Goal: Task Accomplishment & Management: Manage account settings

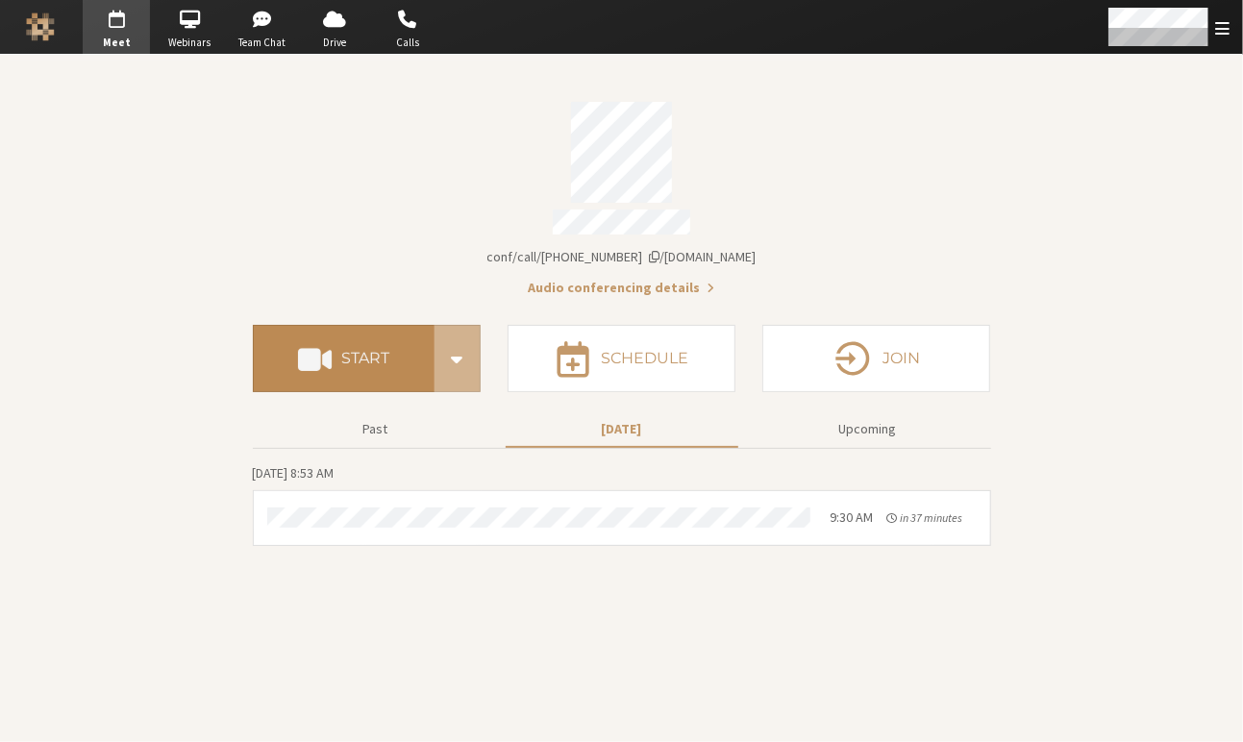
click at [337, 325] on button "Start" at bounding box center [344, 358] width 182 height 67
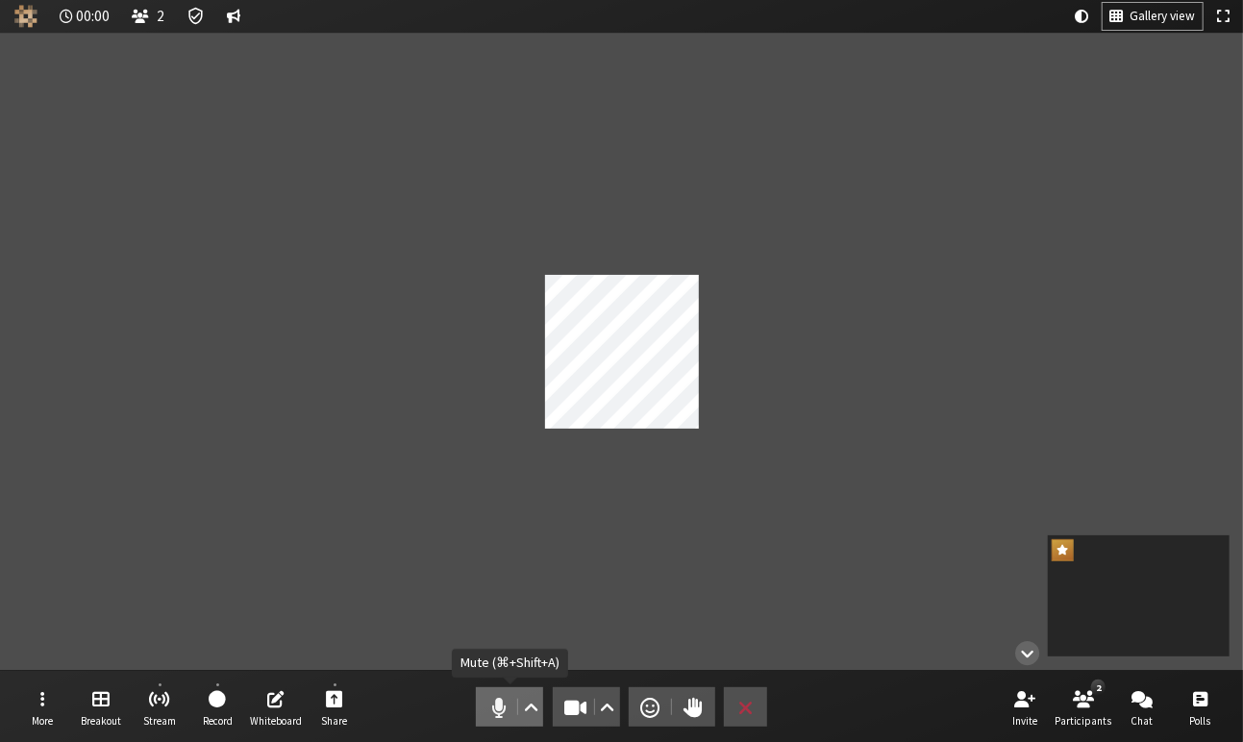
click at [507, 718] on span "Mute (⌘+Shift+A)" at bounding box center [499, 707] width 27 height 27
click at [561, 715] on button "Video" at bounding box center [586, 706] width 67 height 39
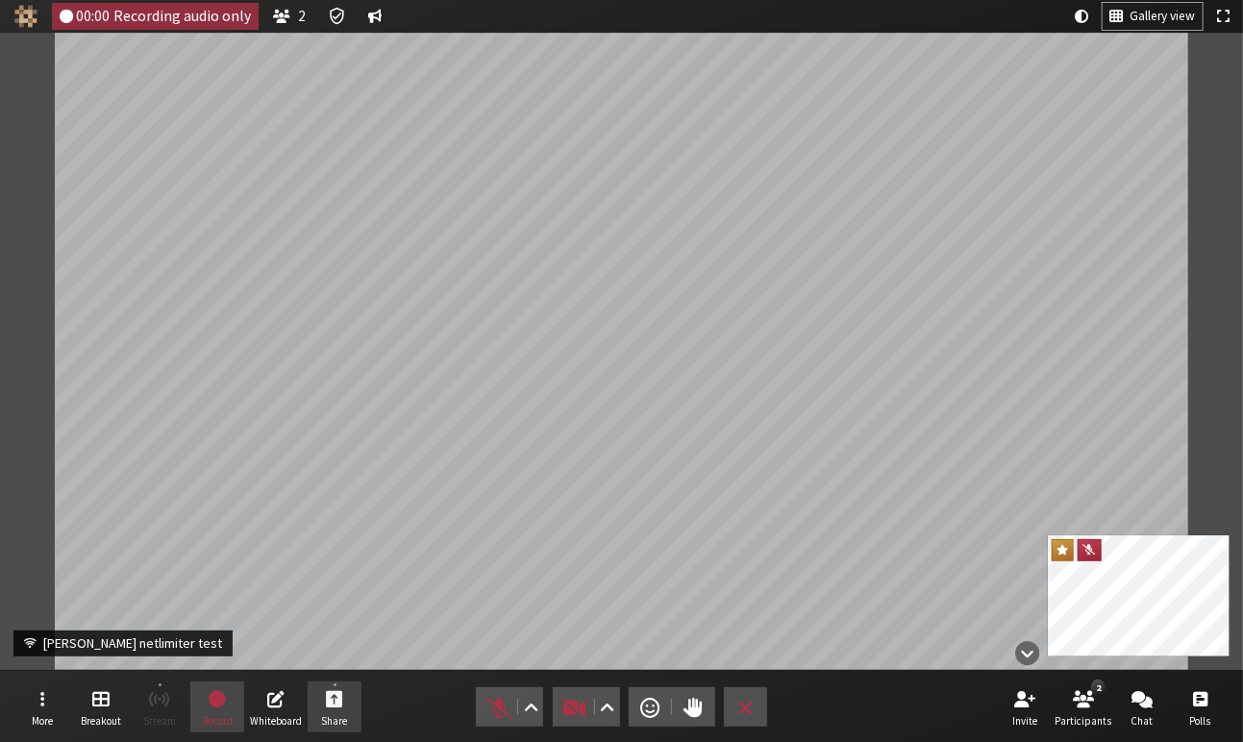
click at [344, 711] on button "Share" at bounding box center [335, 708] width 54 height 52
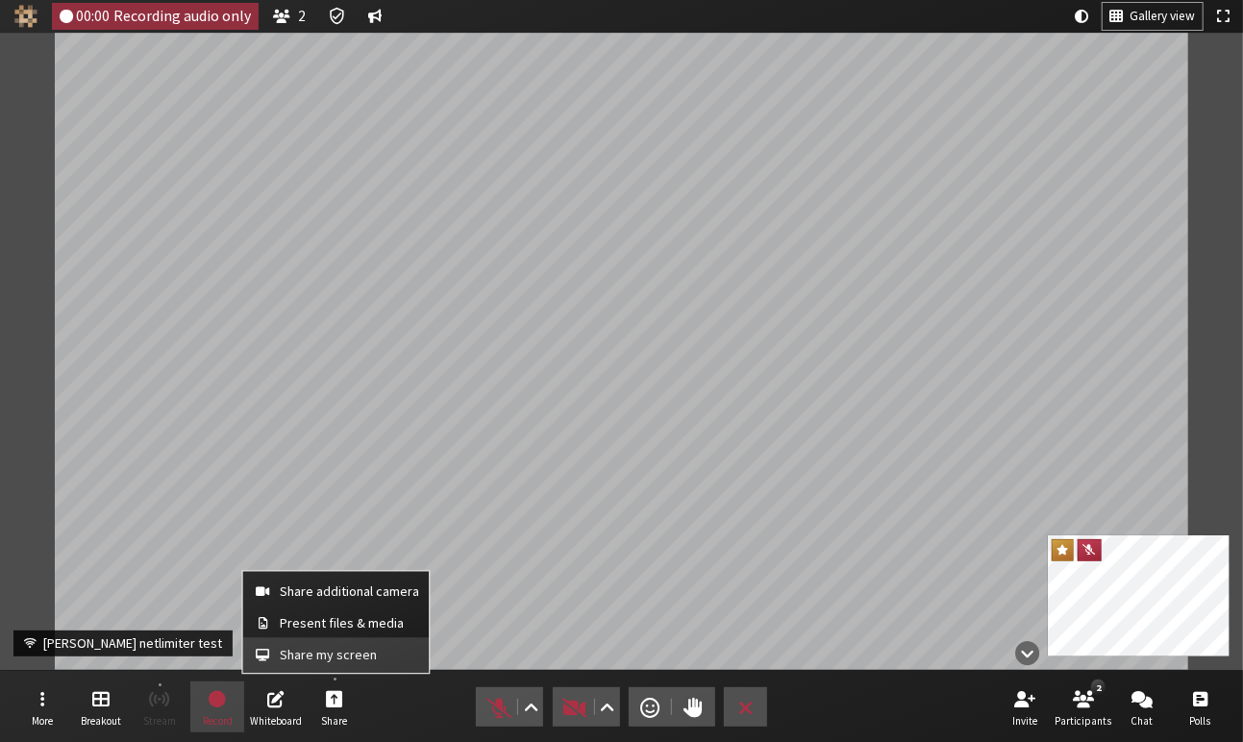
click at [362, 670] on button "Share my screen" at bounding box center [335, 655] width 187 height 35
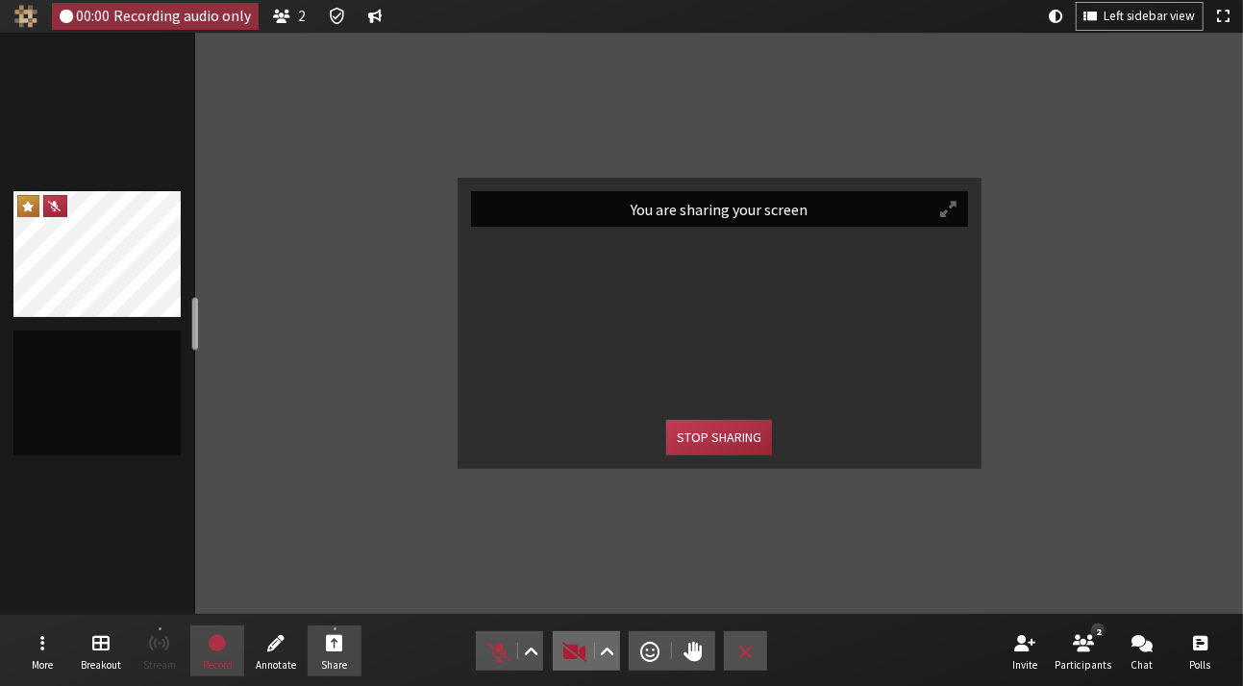
click at [568, 661] on span "Start video (⌘+Shift+V)" at bounding box center [574, 651] width 27 height 27
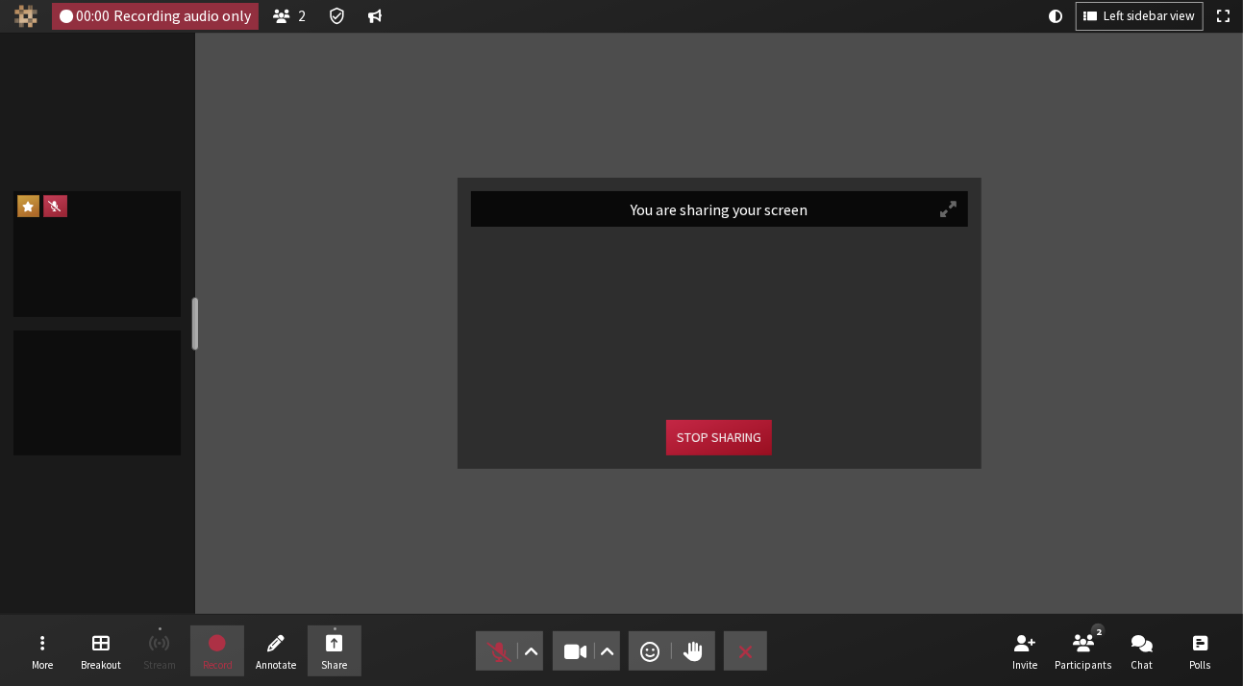
click at [714, 438] on button "Stop sharing" at bounding box center [719, 438] width 106 height 36
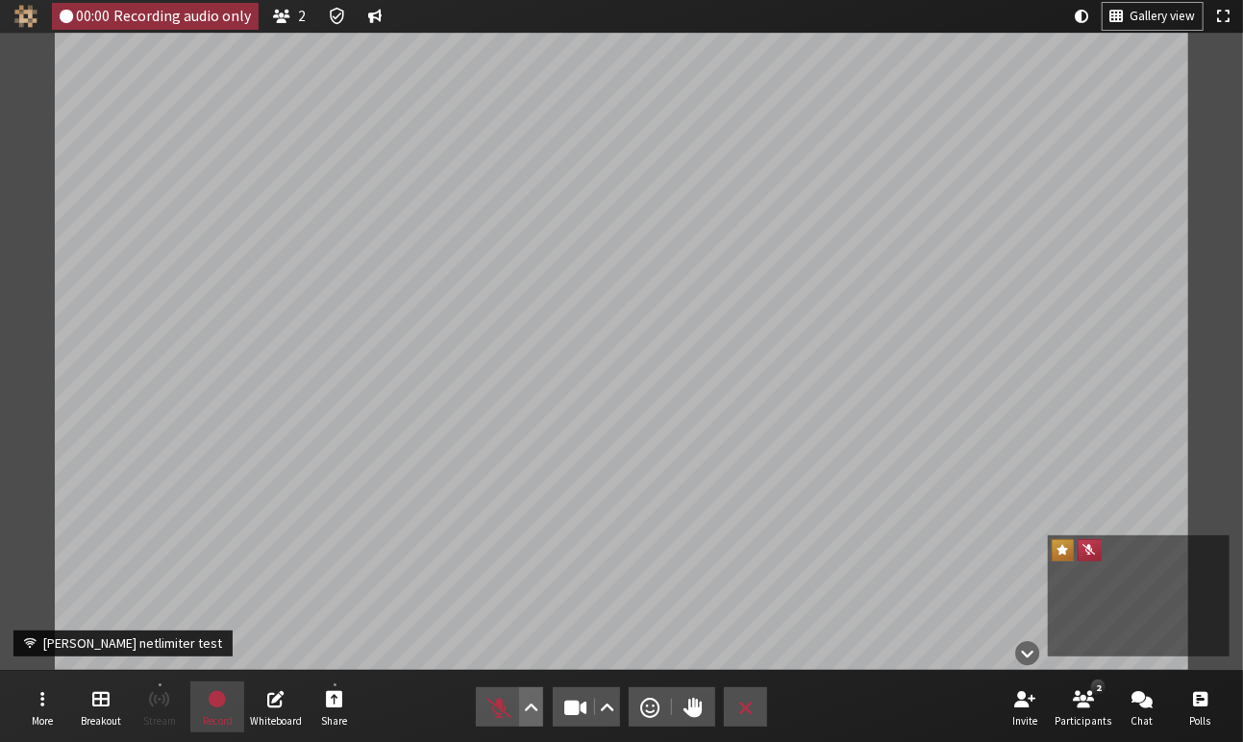
click at [535, 704] on span "Audio settings" at bounding box center [531, 707] width 14 height 27
click at [340, 697] on span "Start sharing" at bounding box center [334, 698] width 17 height 22
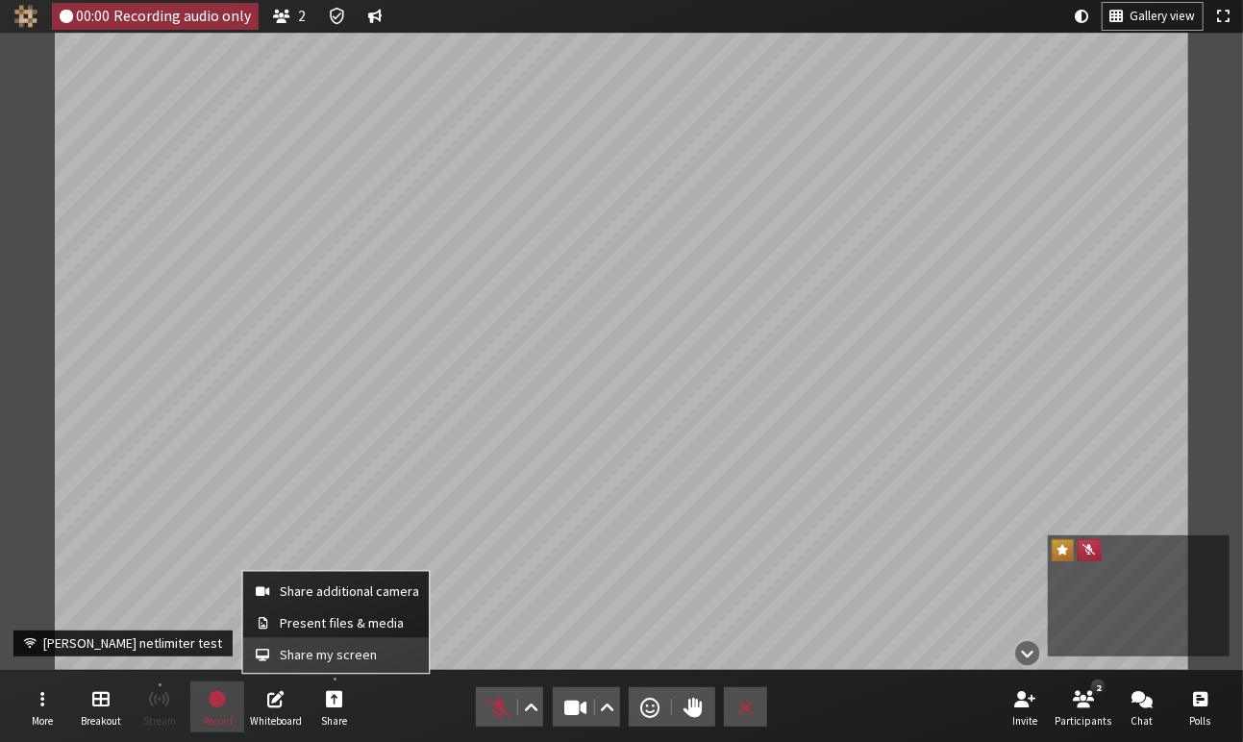
click at [344, 655] on span "Share my screen" at bounding box center [349, 655] width 139 height 14
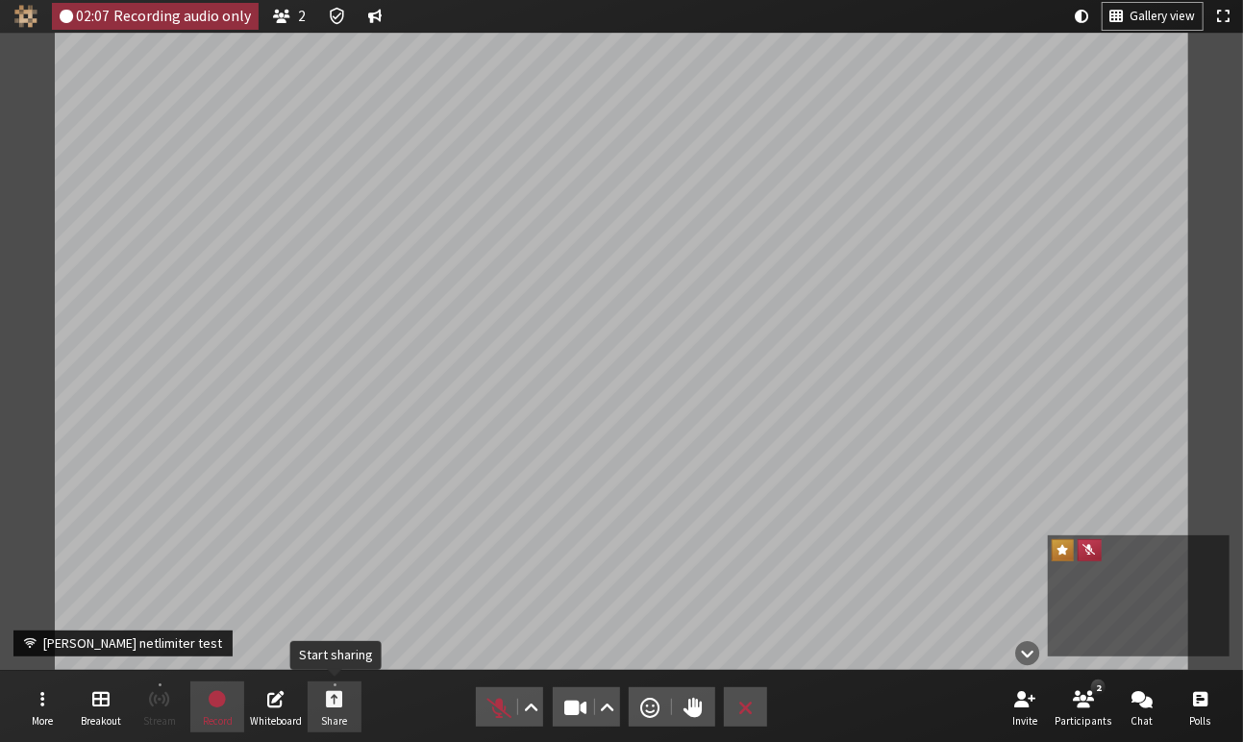
click at [326, 699] on span "Start sharing" at bounding box center [334, 698] width 17 height 22
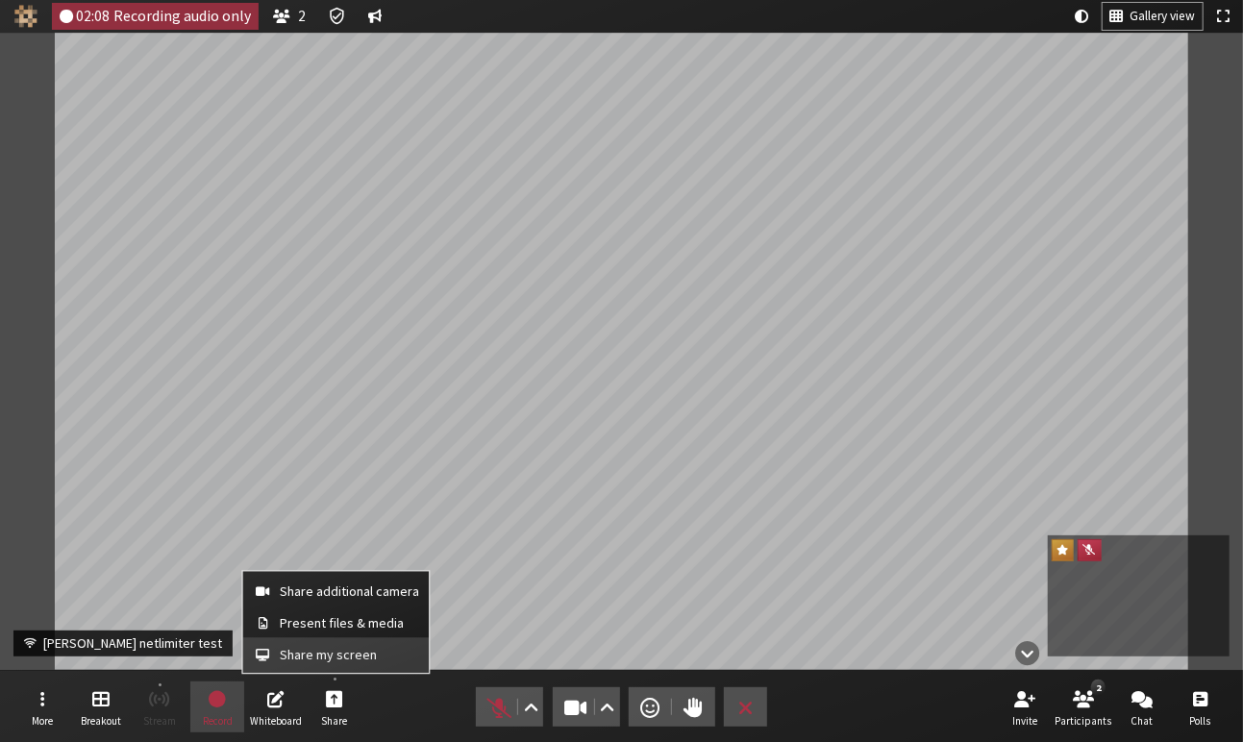
click at [355, 648] on span "Share my screen" at bounding box center [349, 655] width 139 height 14
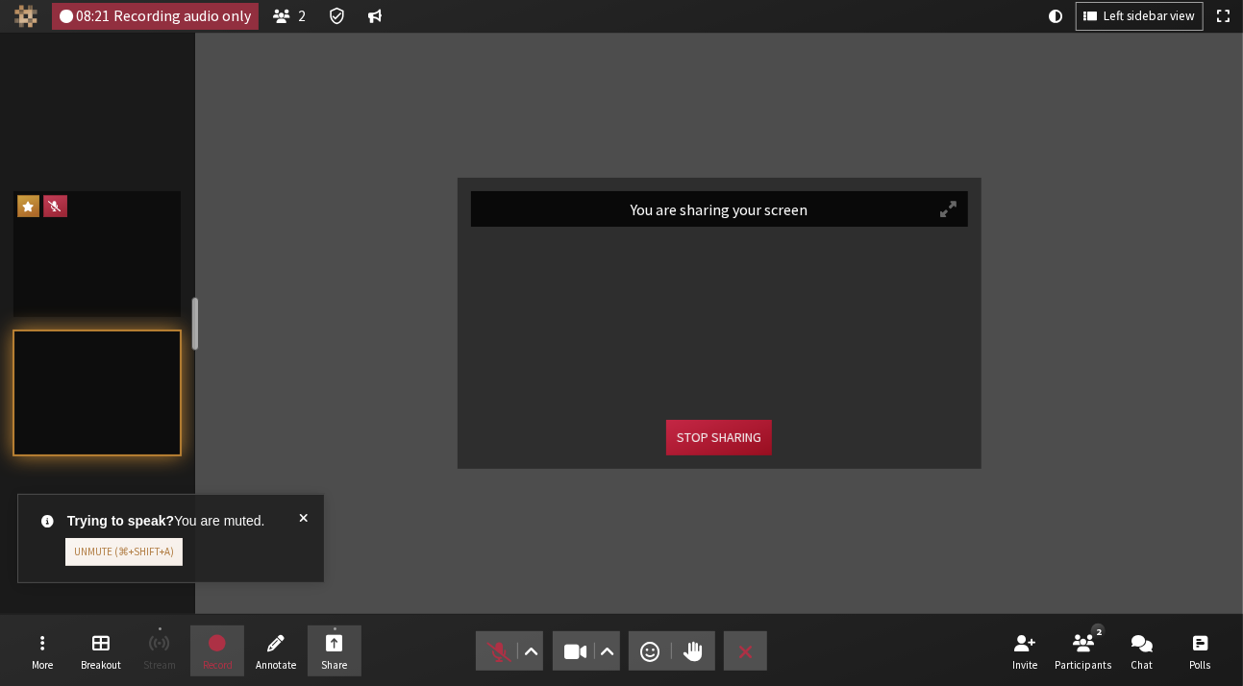
click at [753, 423] on button "Stop sharing" at bounding box center [719, 438] width 106 height 36
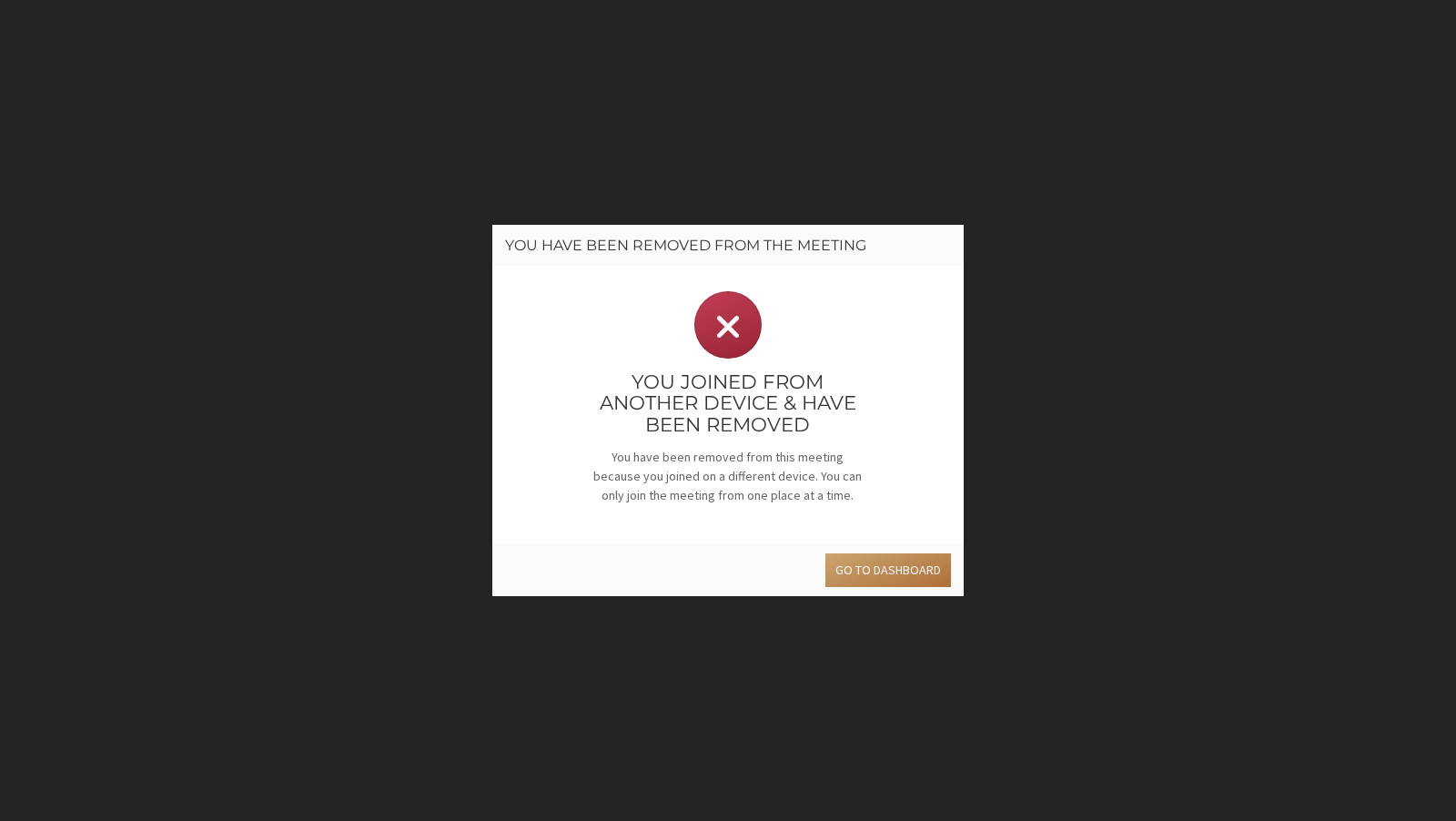
click at [894, 565] on button "Go to dashboard" at bounding box center [888, 571] width 126 height 34
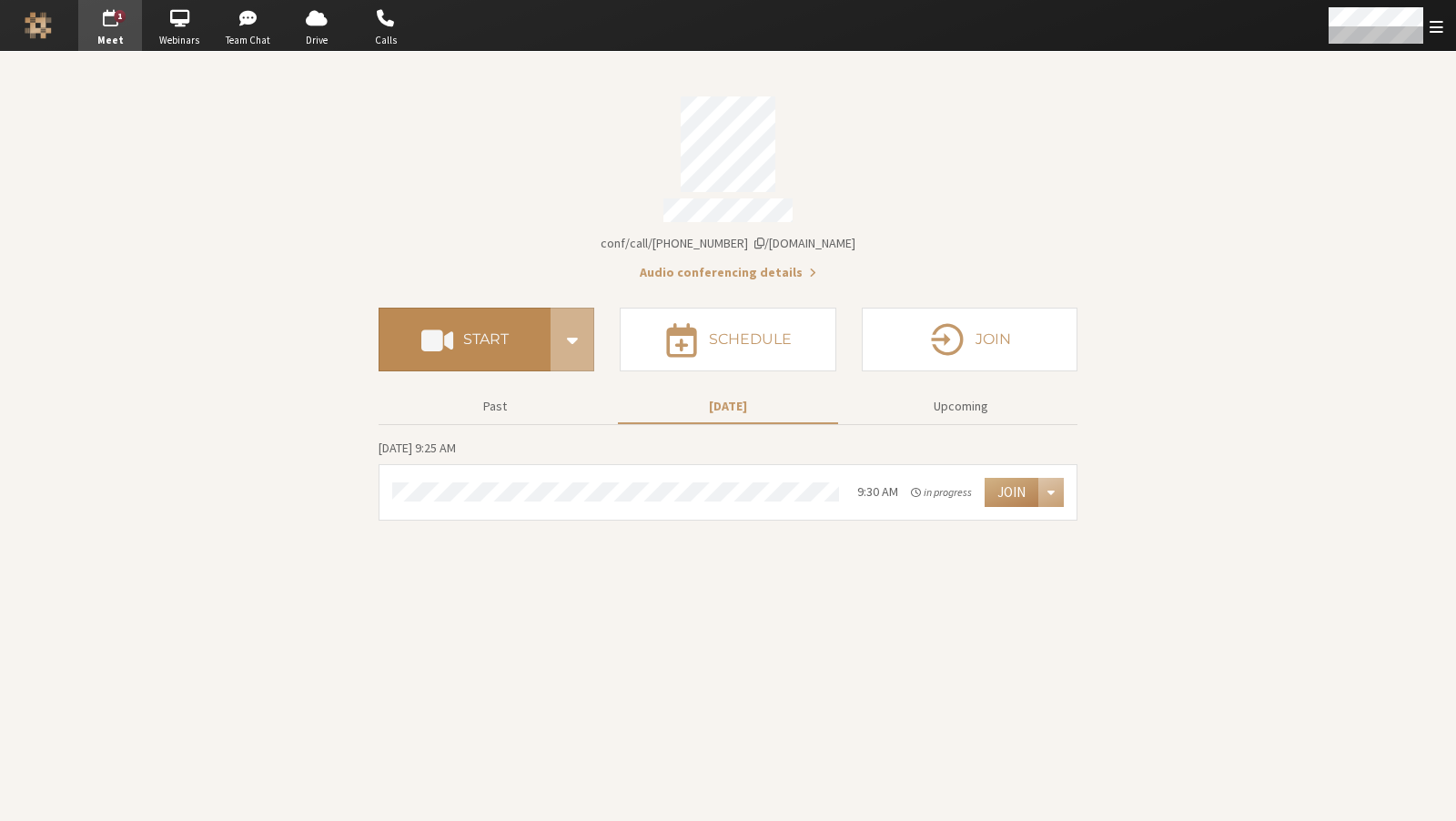
click at [444, 309] on button "Start" at bounding box center [465, 339] width 172 height 63
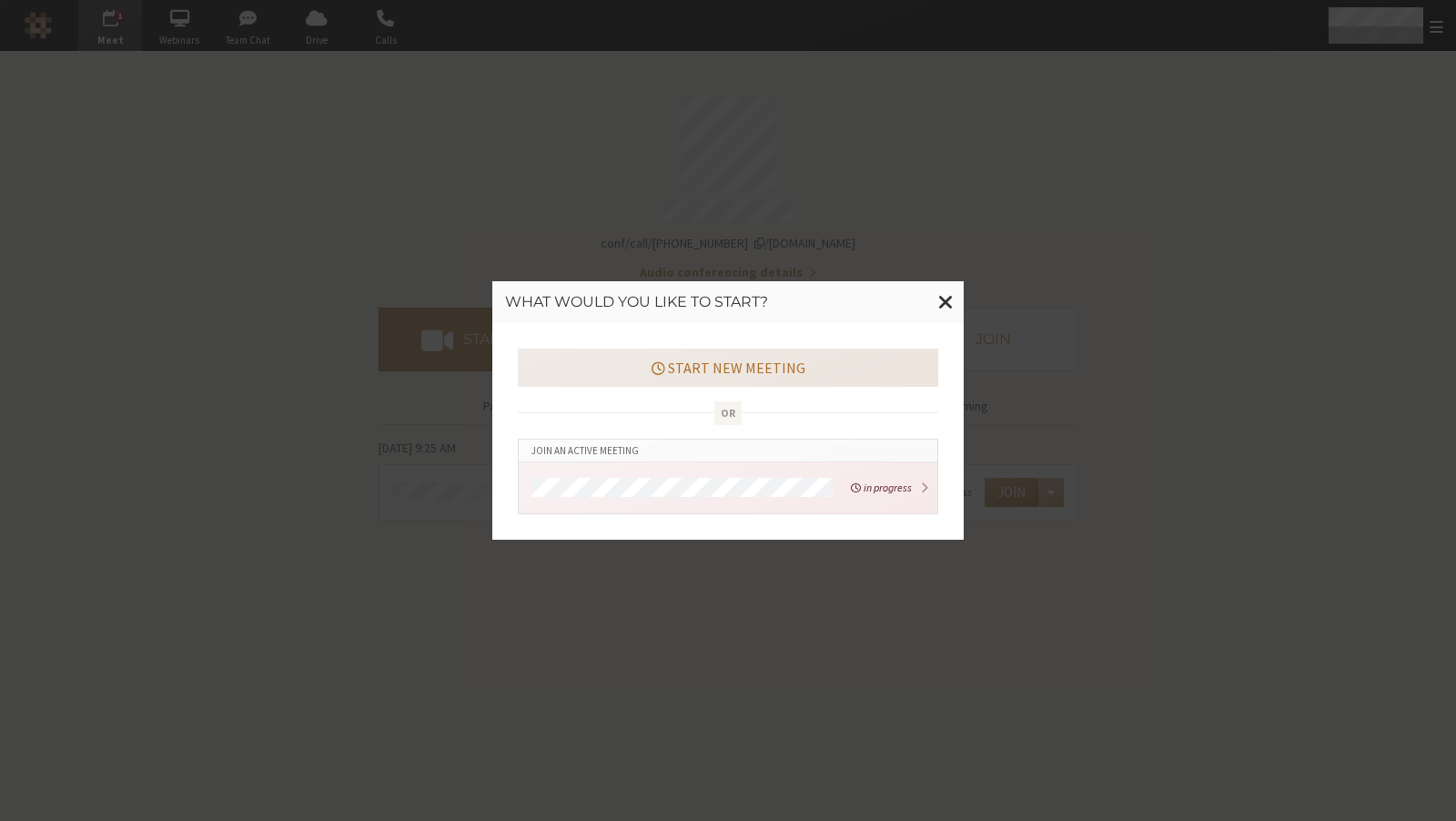
click at [731, 366] on button "Start new meeting" at bounding box center [728, 367] width 420 height 38
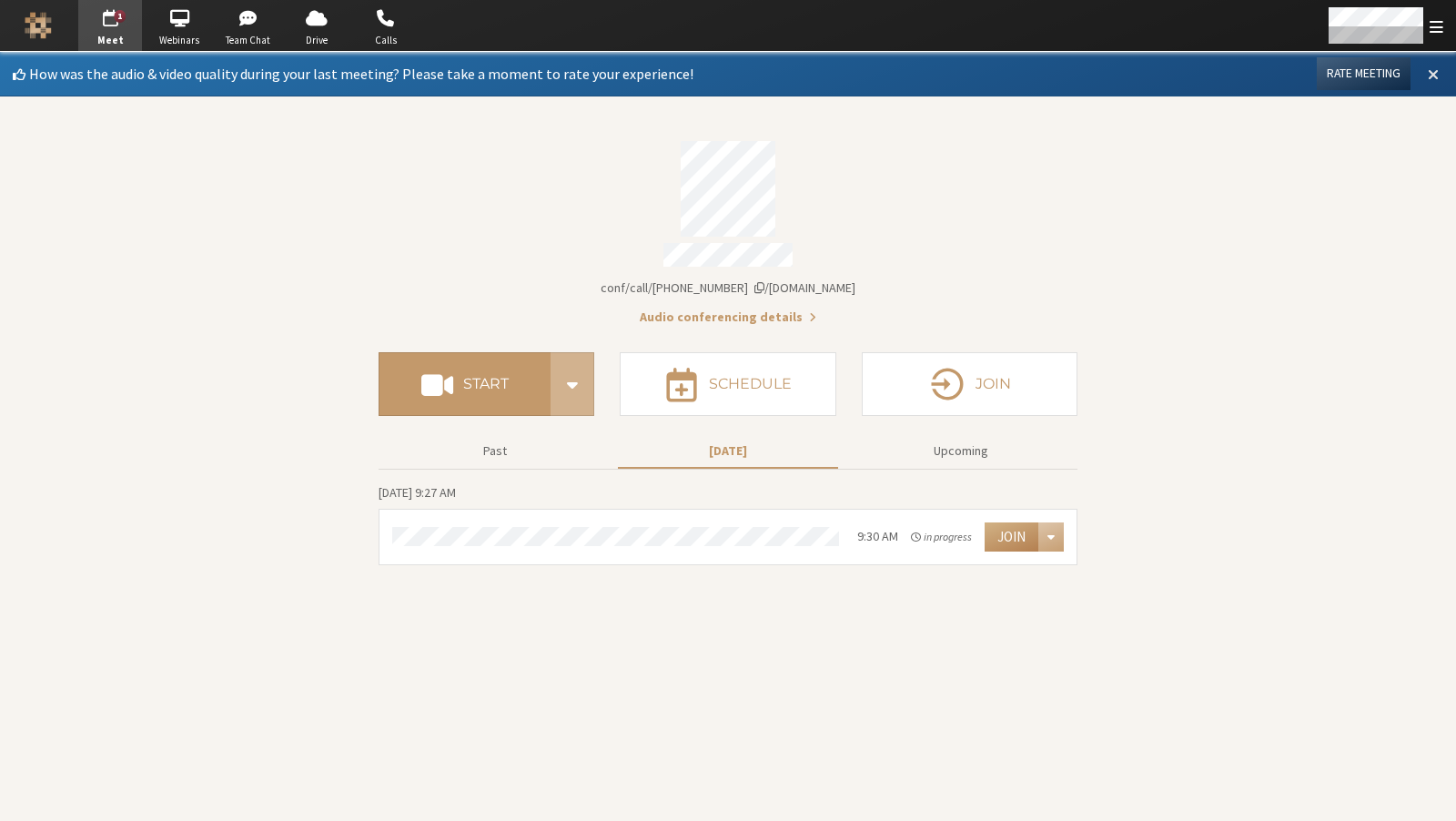
click at [1176, 66] on span at bounding box center [1433, 73] width 11 height 16
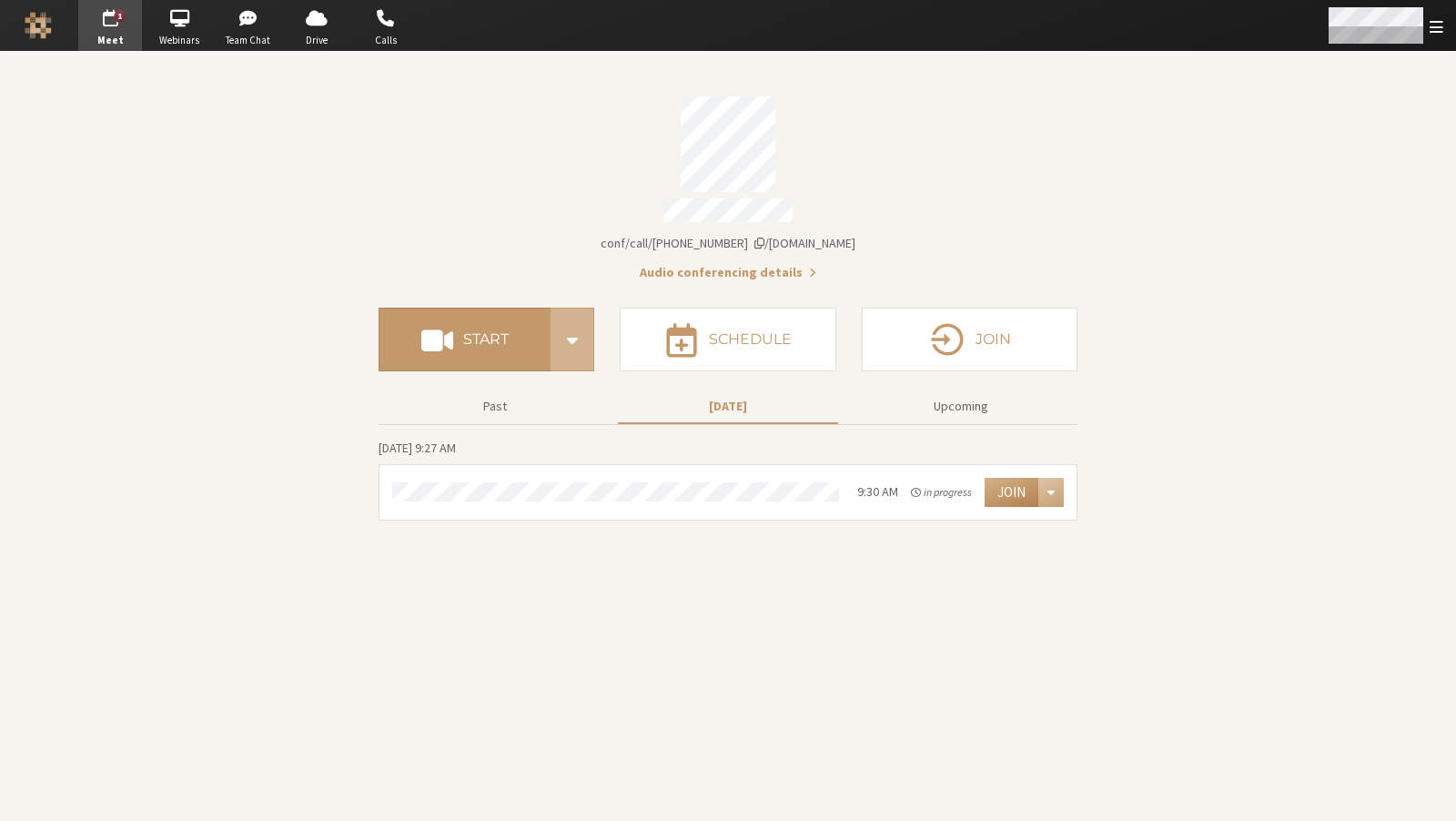
click at [1176, 27] on span "Open menu" at bounding box center [1436, 27] width 13 height 17
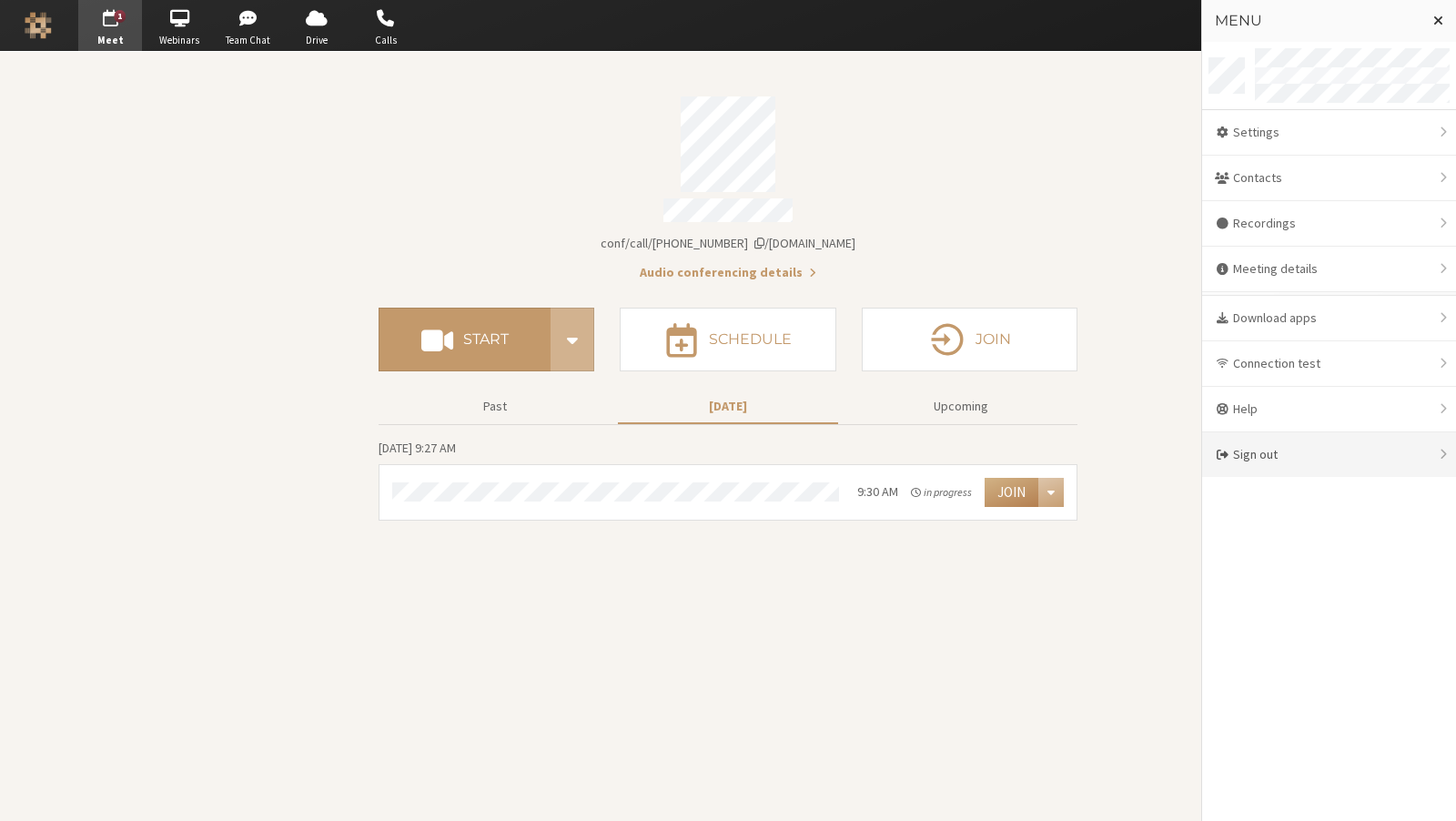
click at [1176, 468] on div "Sign out" at bounding box center [1329, 455] width 254 height 45
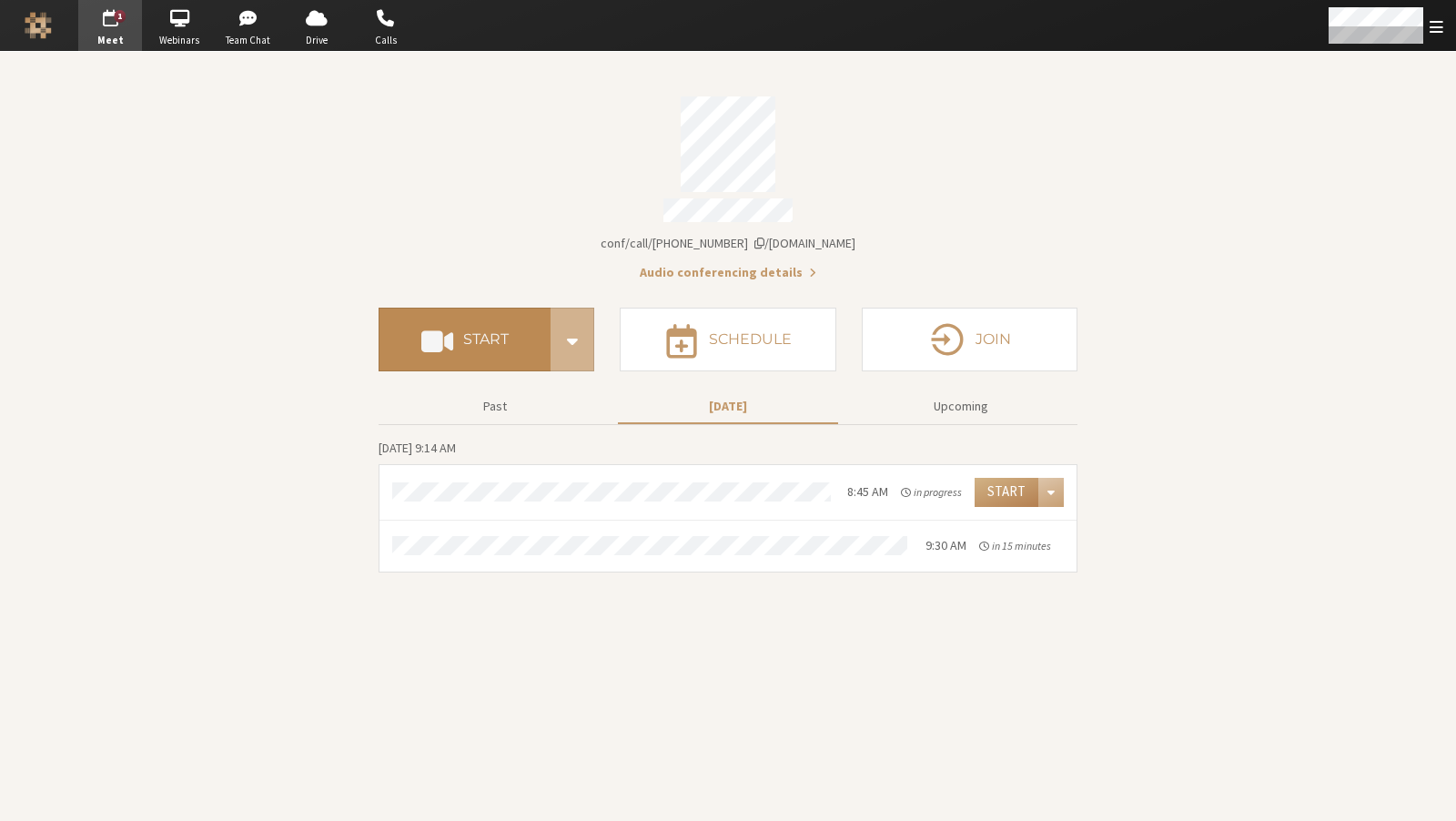
click at [509, 360] on button "Start" at bounding box center [465, 339] width 172 height 63
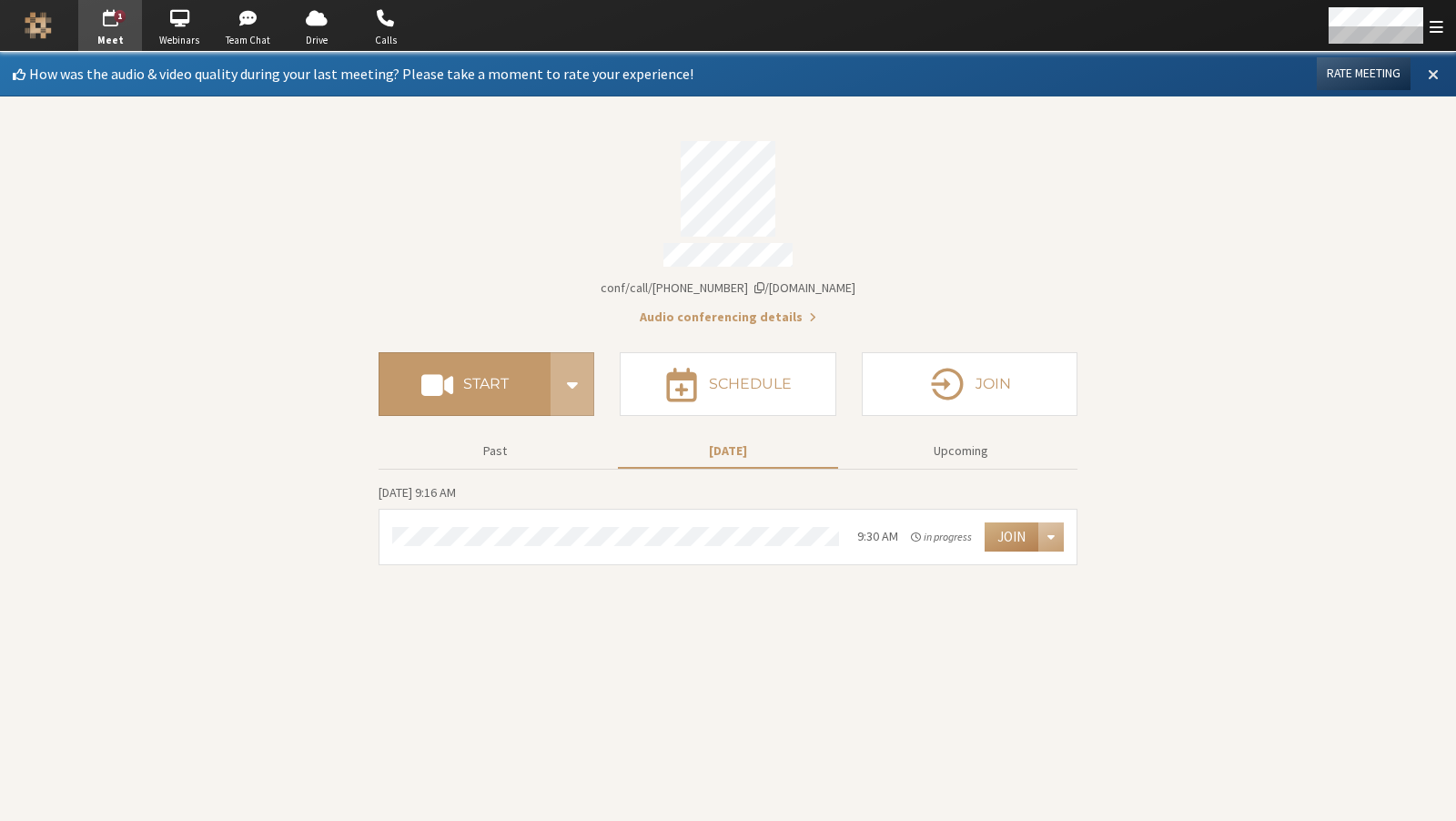
click at [1428, 78] on span at bounding box center [1433, 73] width 11 height 16
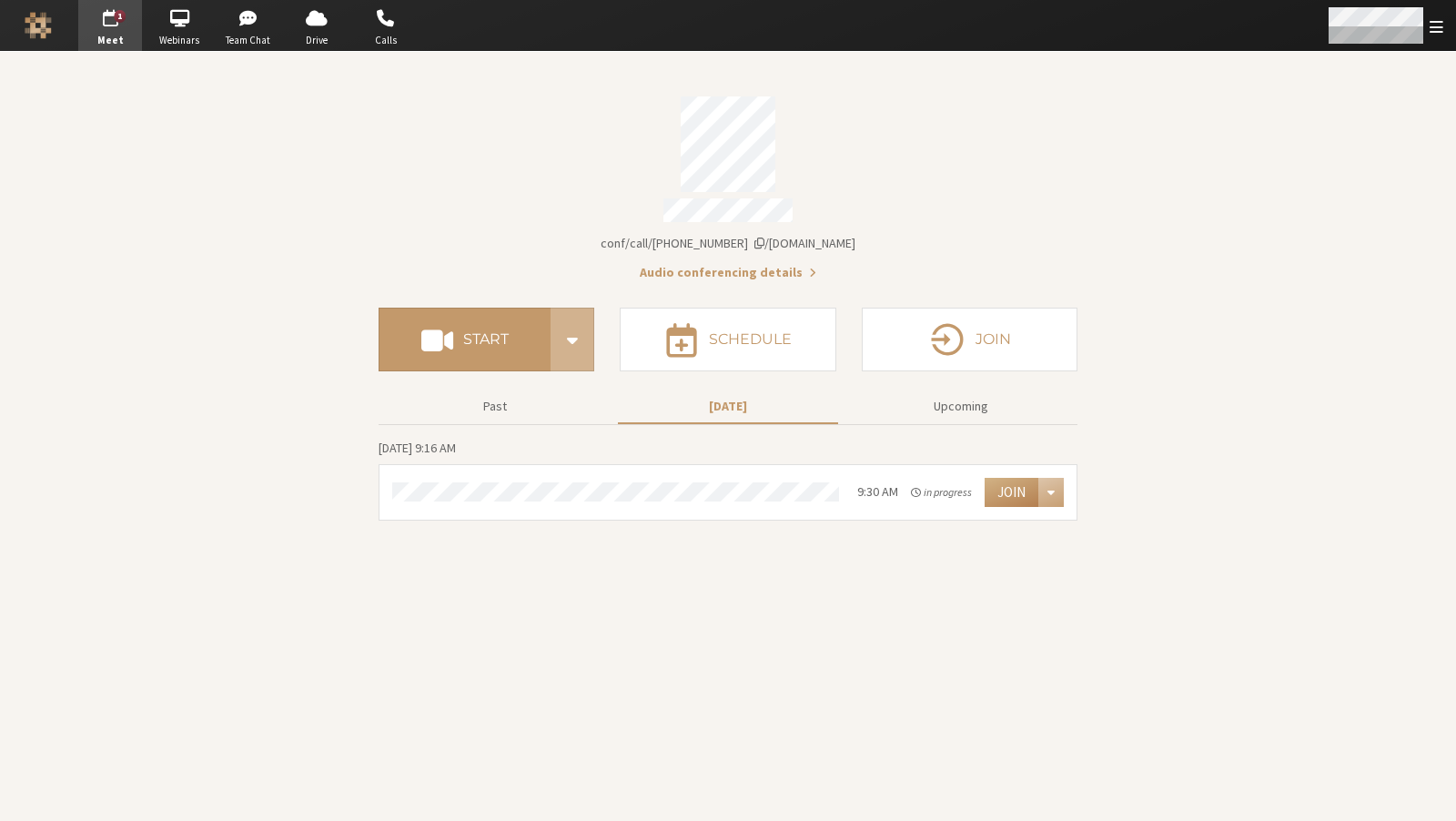
click at [1446, 28] on div "Open menu" at bounding box center [1384, 26] width 143 height 51
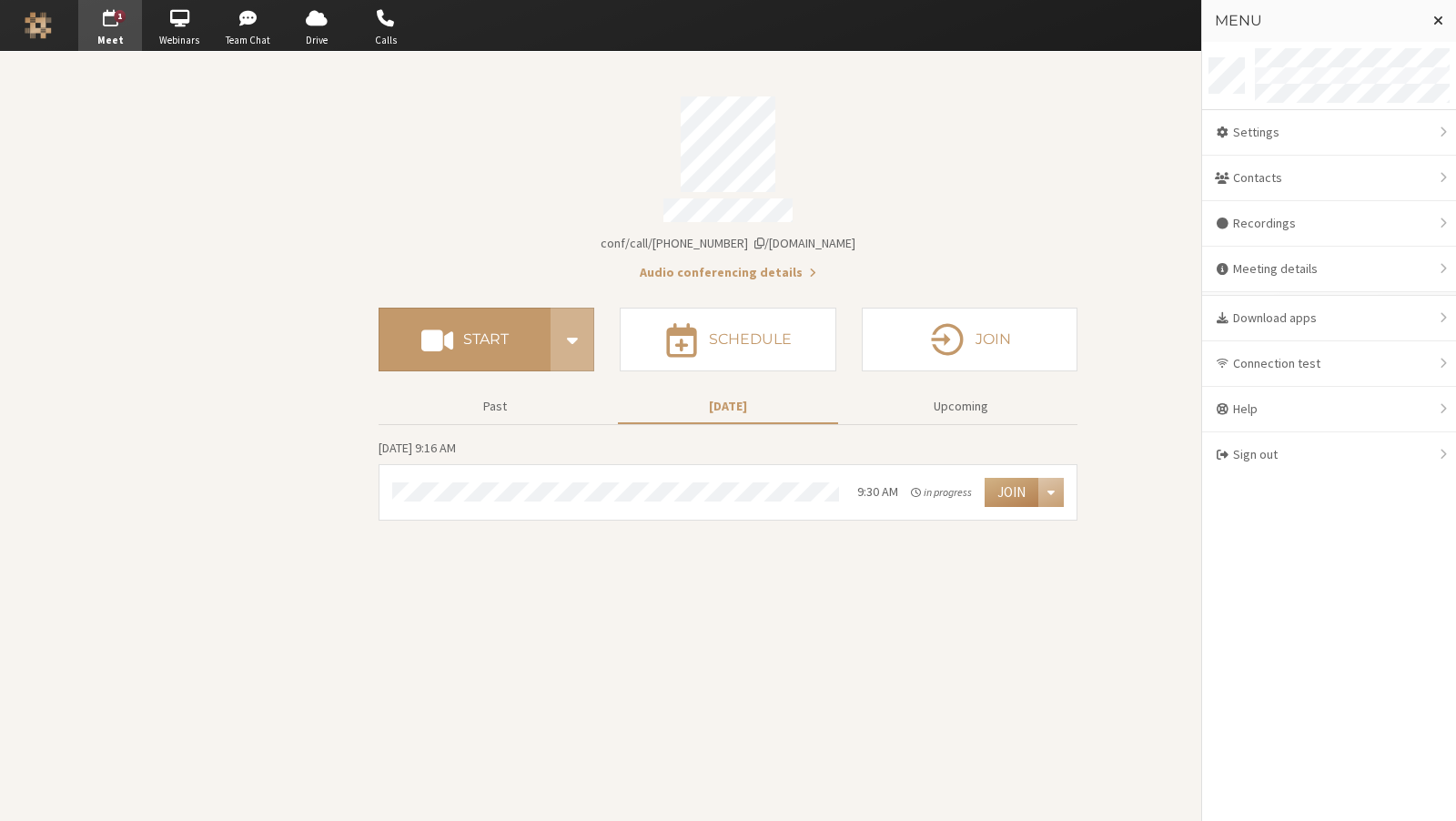
click at [1098, 130] on section "Meeting link iotum.callbridge.rocks/conf/call/2961501 Audio conferencing detail…" at bounding box center [728, 437] width 1456 height 769
click at [460, 179] on div "Account details" at bounding box center [728, 144] width 699 height 96
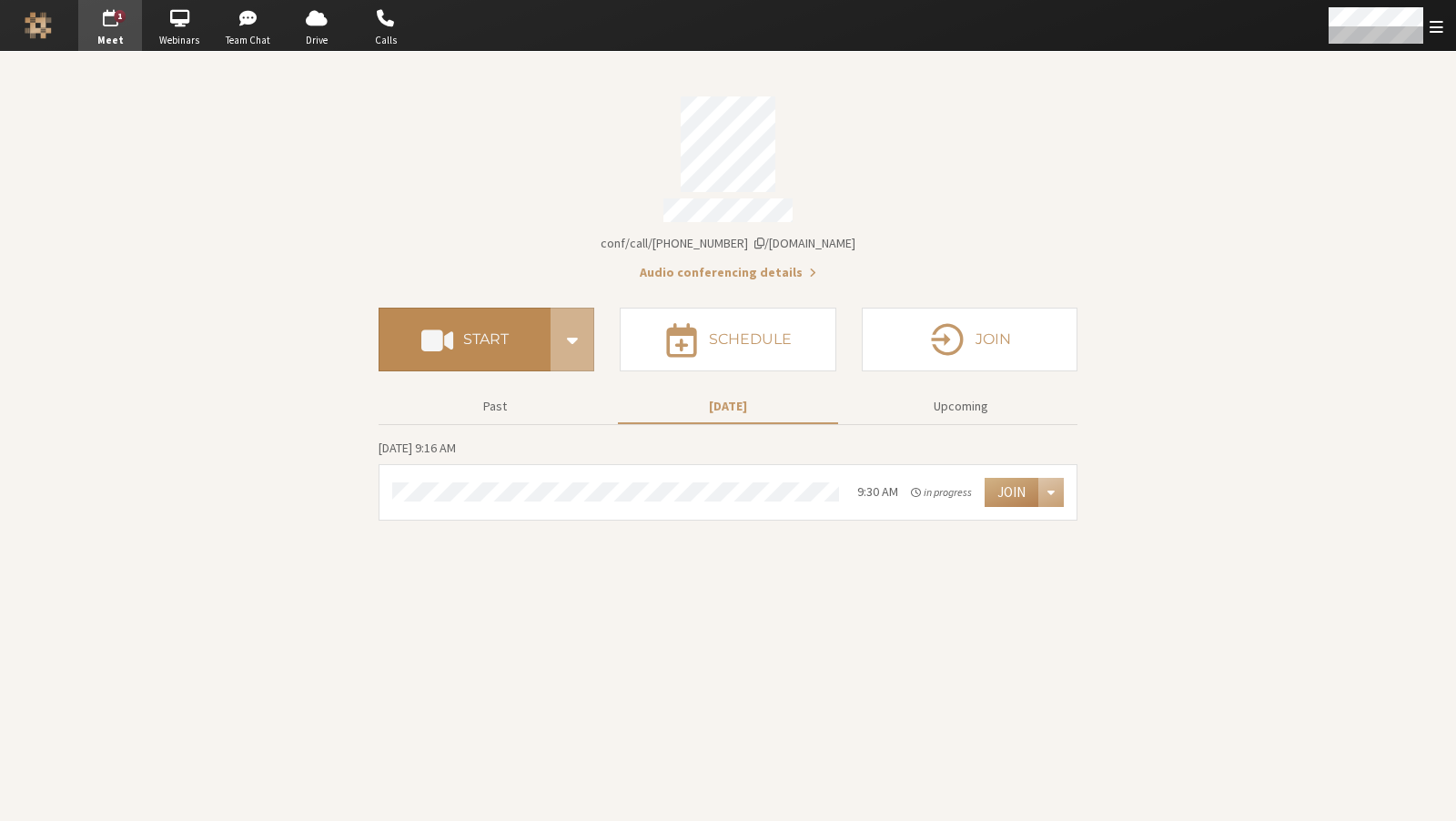
click at [478, 332] on h4 "Start" at bounding box center [486, 339] width 45 height 14
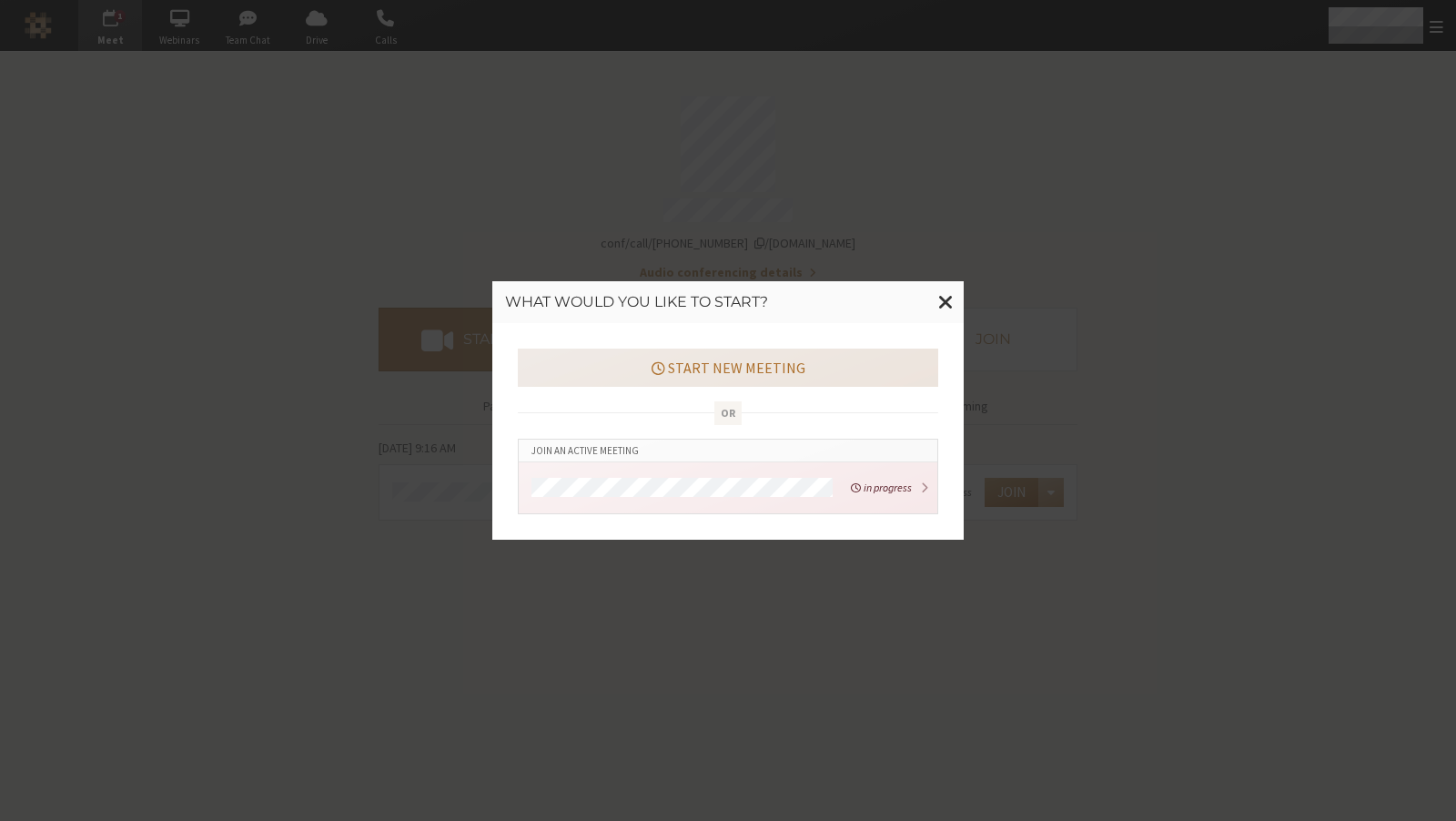
click at [669, 371] on button "Start new meeting" at bounding box center [728, 367] width 420 height 38
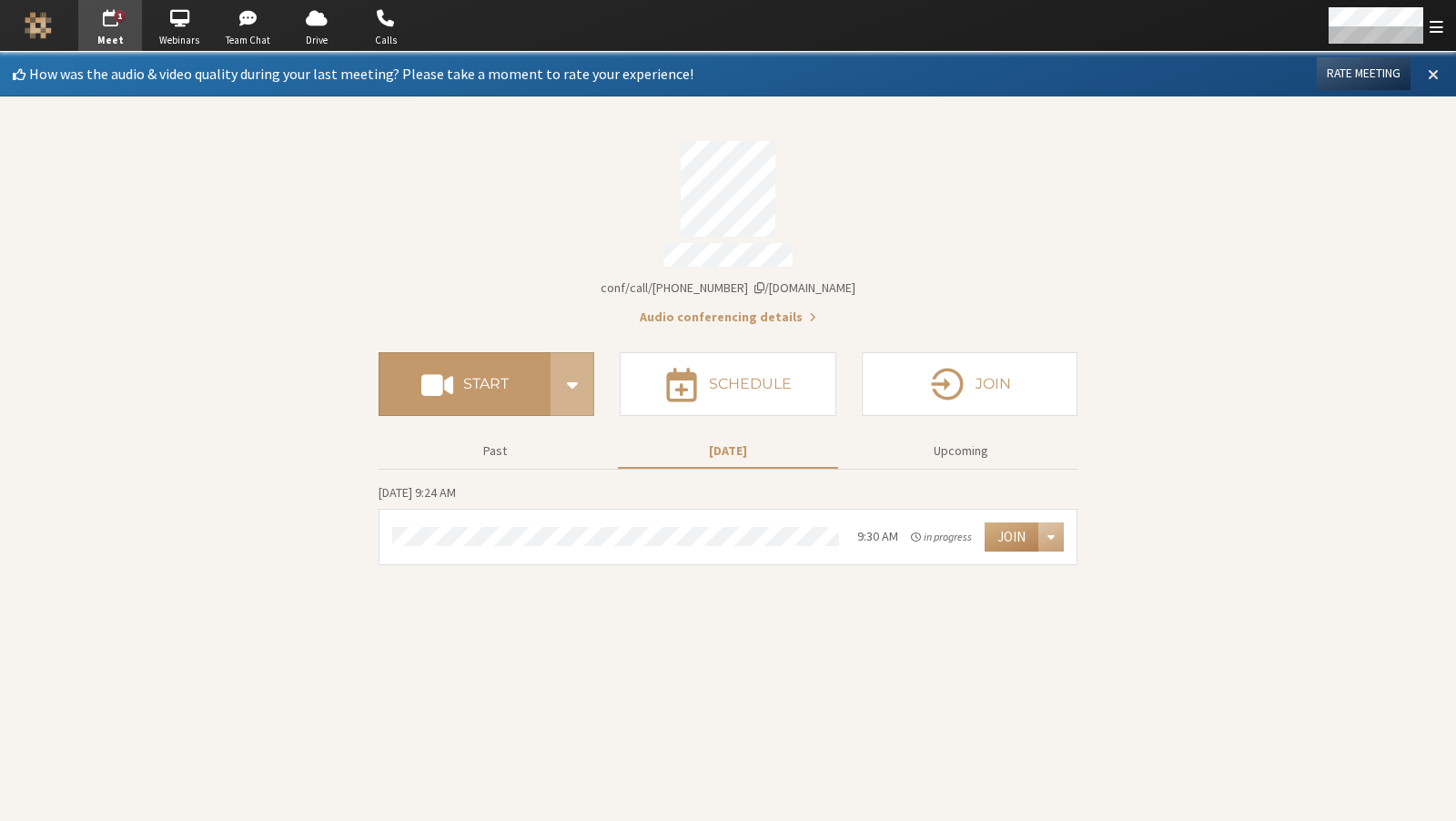
click at [1426, 65] on button at bounding box center [1433, 74] width 33 height 31
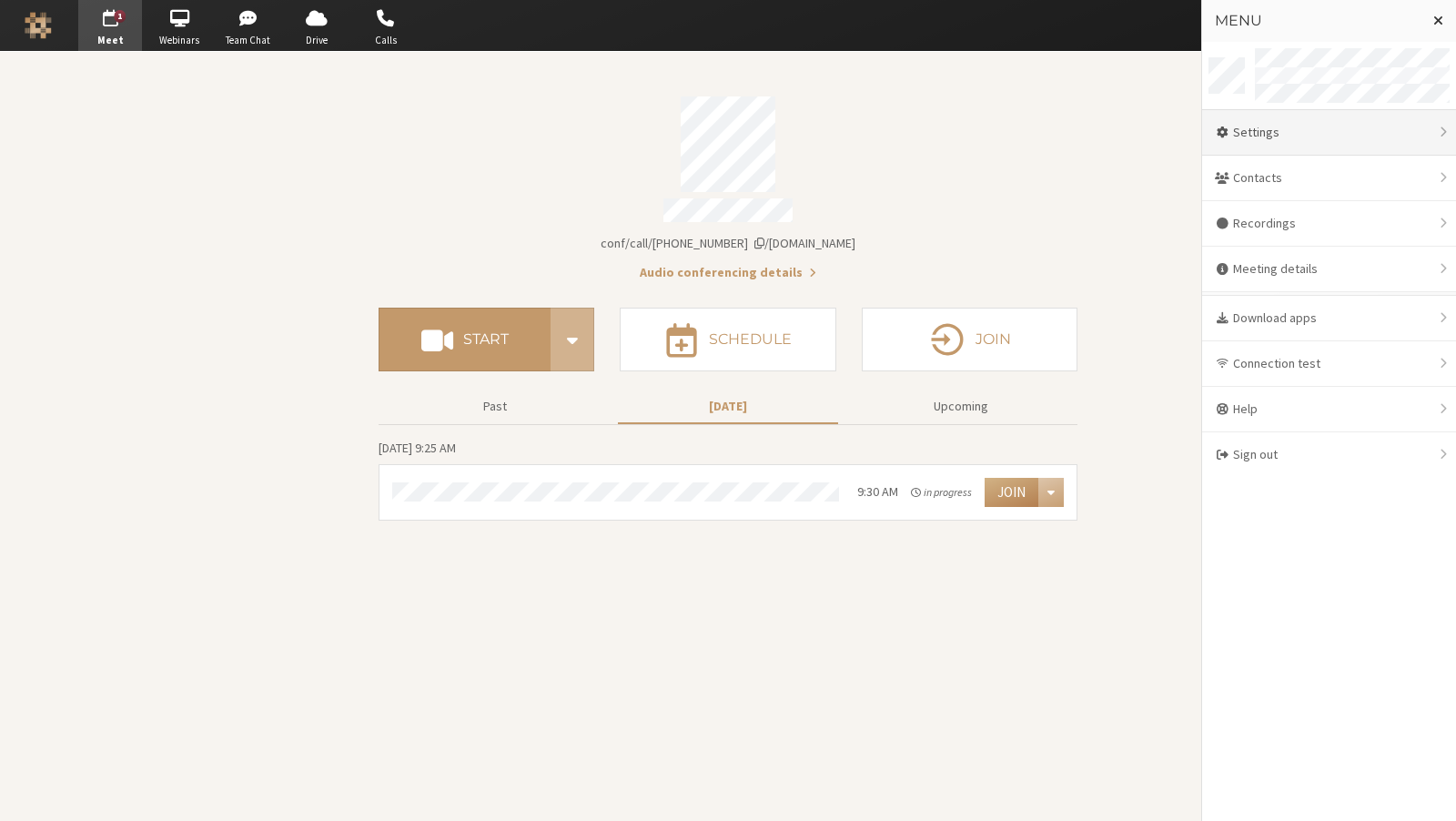
click at [1272, 136] on div "Settings" at bounding box center [1329, 133] width 254 height 45
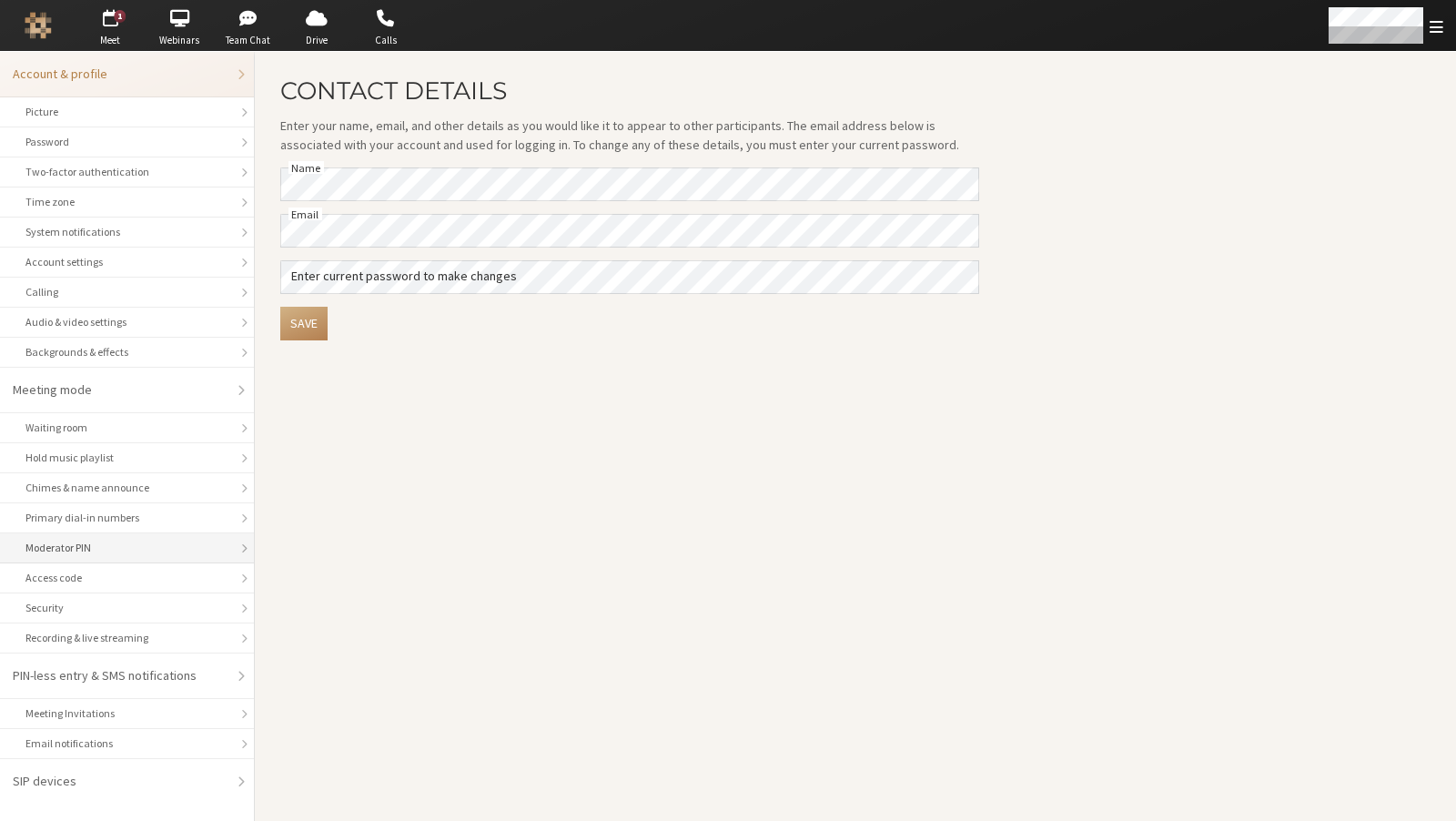
click at [73, 556] on div "Moderator PIN" at bounding box center [127, 547] width 203 height 16
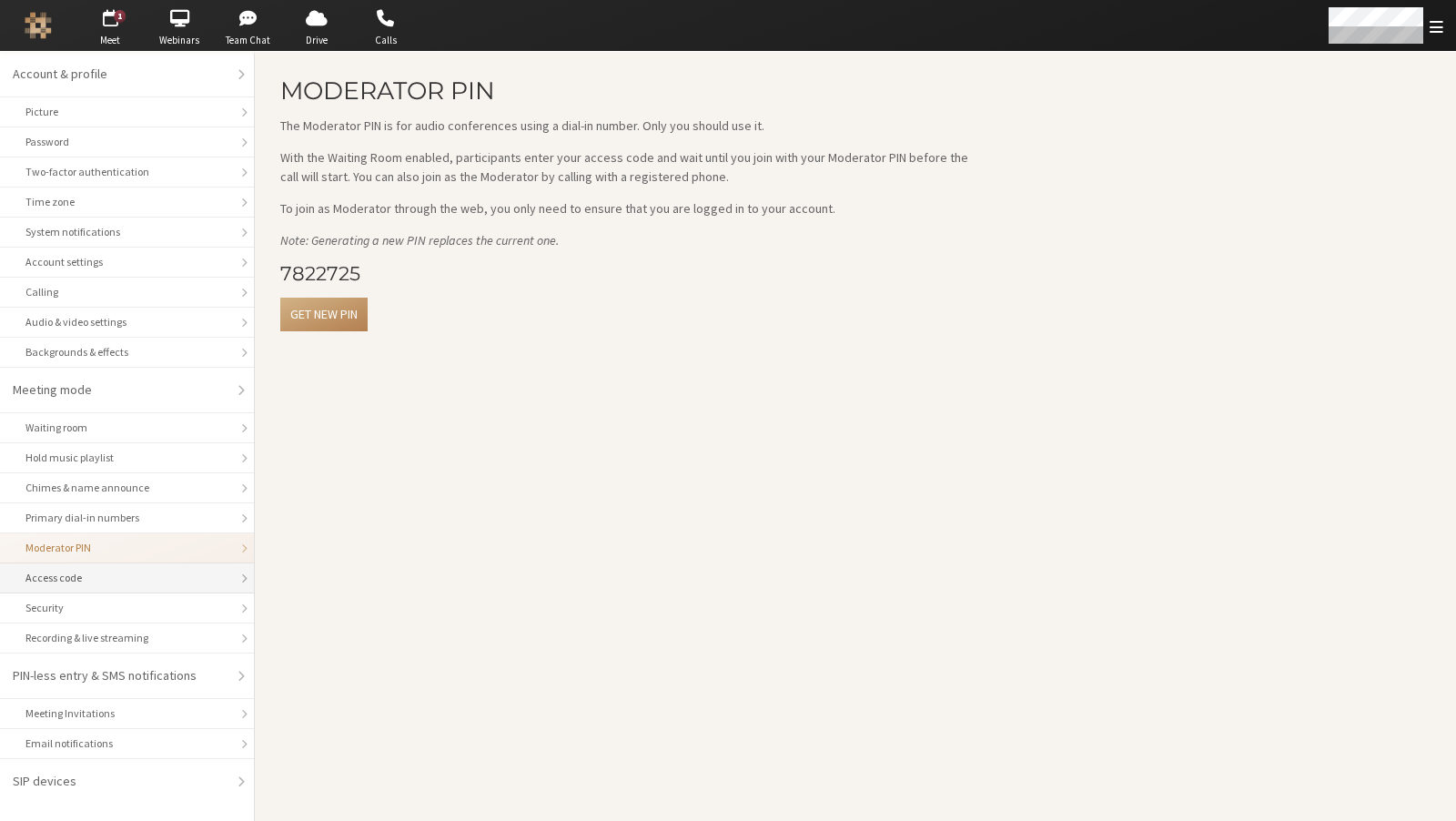
click at [75, 586] on div "Access code" at bounding box center [127, 578] width 203 height 16
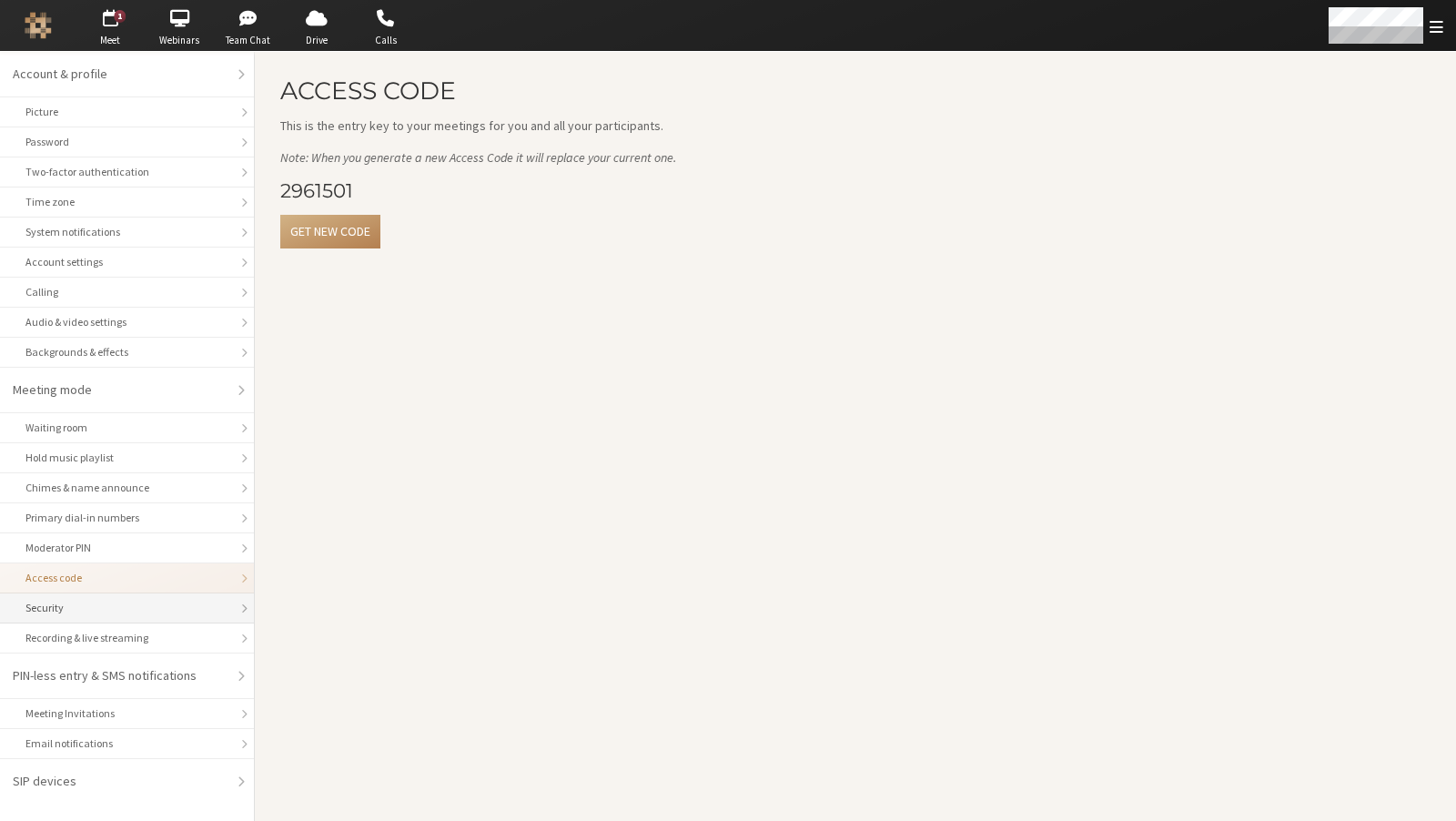
click at [69, 615] on div "Security" at bounding box center [127, 608] width 203 height 16
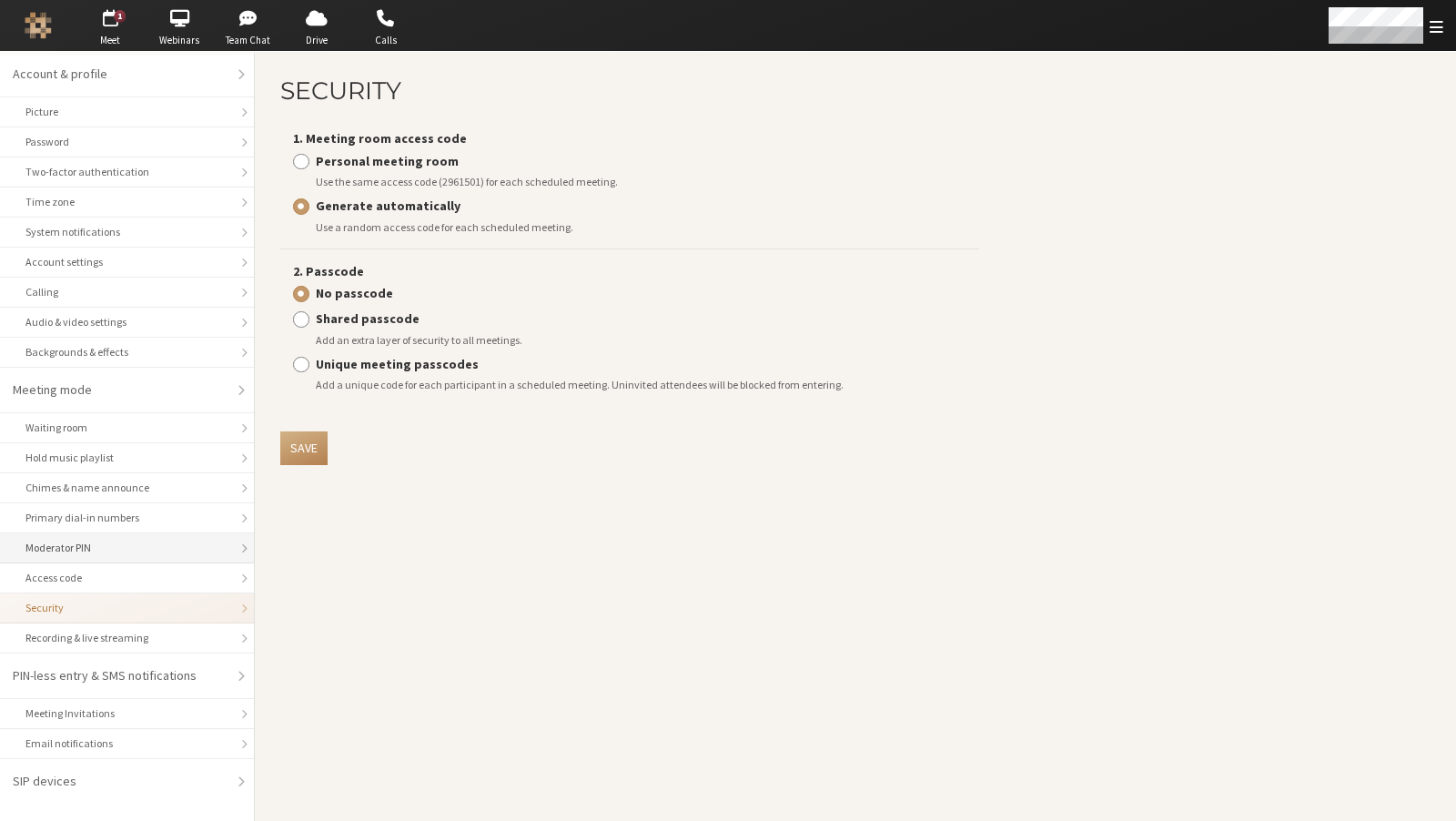
click at [69, 556] on div "Moderator PIN" at bounding box center [127, 547] width 203 height 16
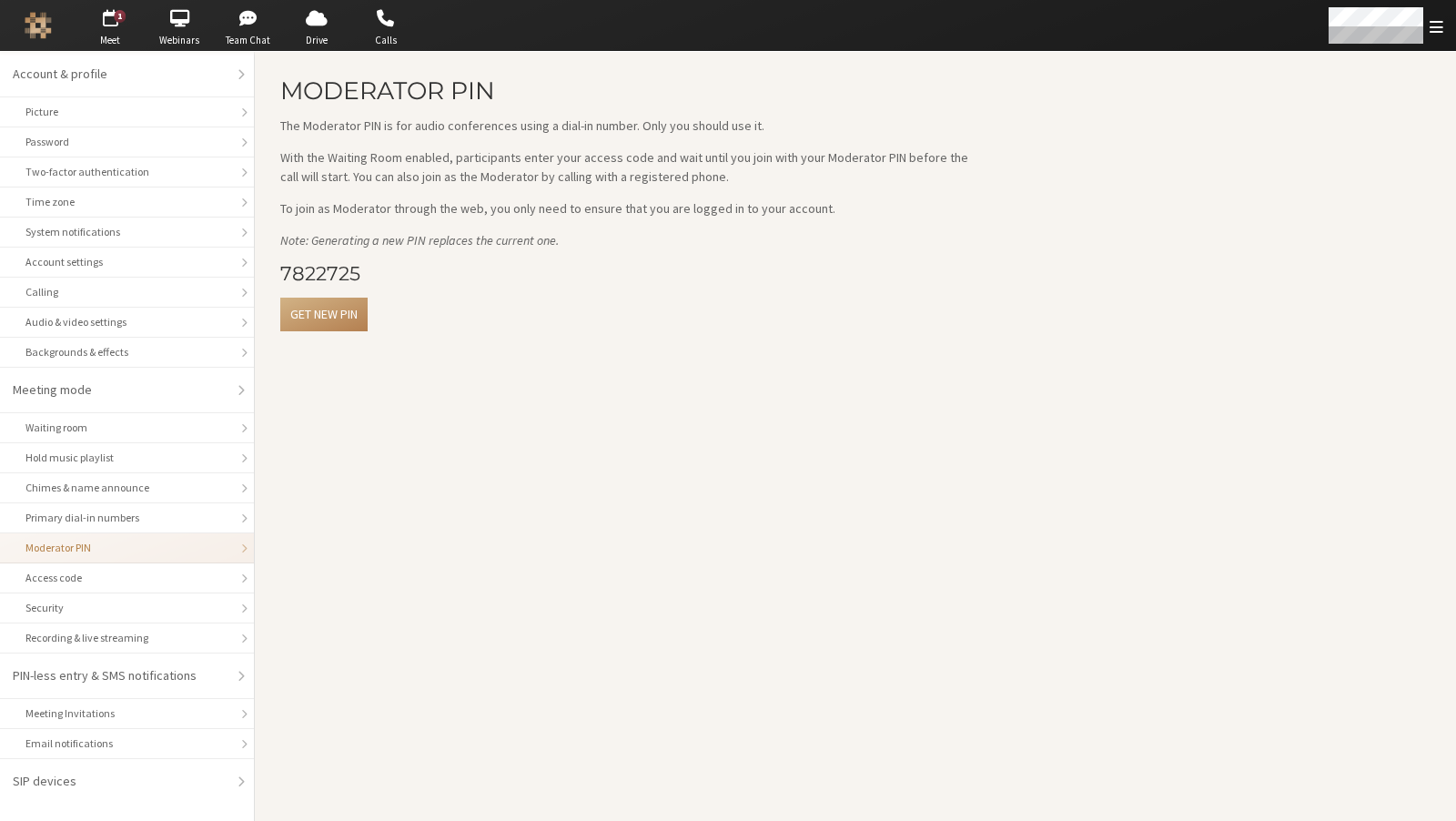
click at [473, 532] on main "Moderator PIN The Moderator PIN is for audio conferences using a dial-in number…" at bounding box center [855, 437] width 1201 height 769
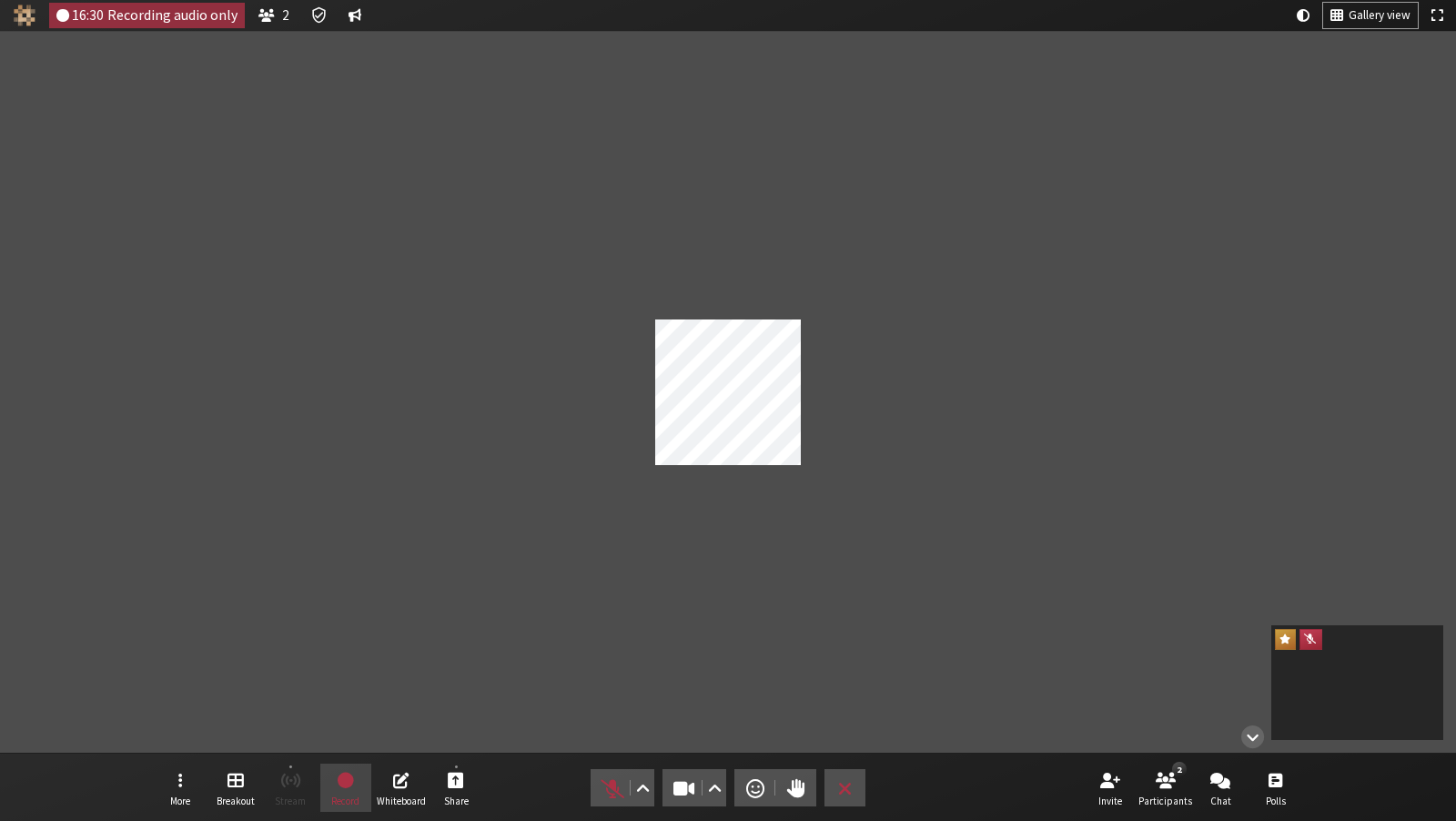
click at [312, 13] on icon "Meeting details Encryption enabled" at bounding box center [319, 15] width 13 height 16
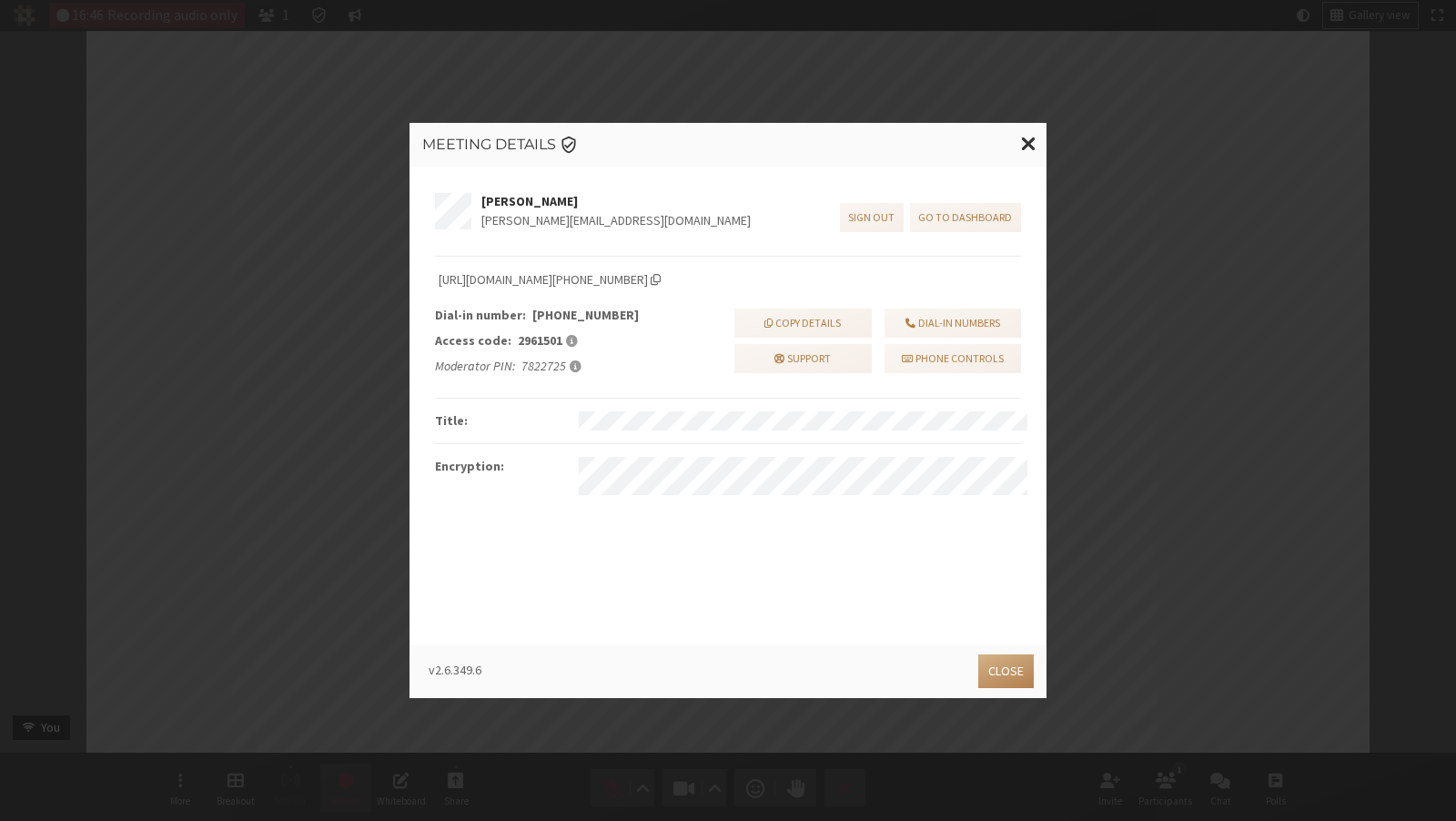
click at [1190, 190] on div "Meeting Details Anay Baid anay@iotum.com Sign out Go to dashboard https://iotum…" at bounding box center [728, 410] width 1456 height 821
click at [1032, 141] on span "Close modal" at bounding box center [1029, 143] width 15 height 23
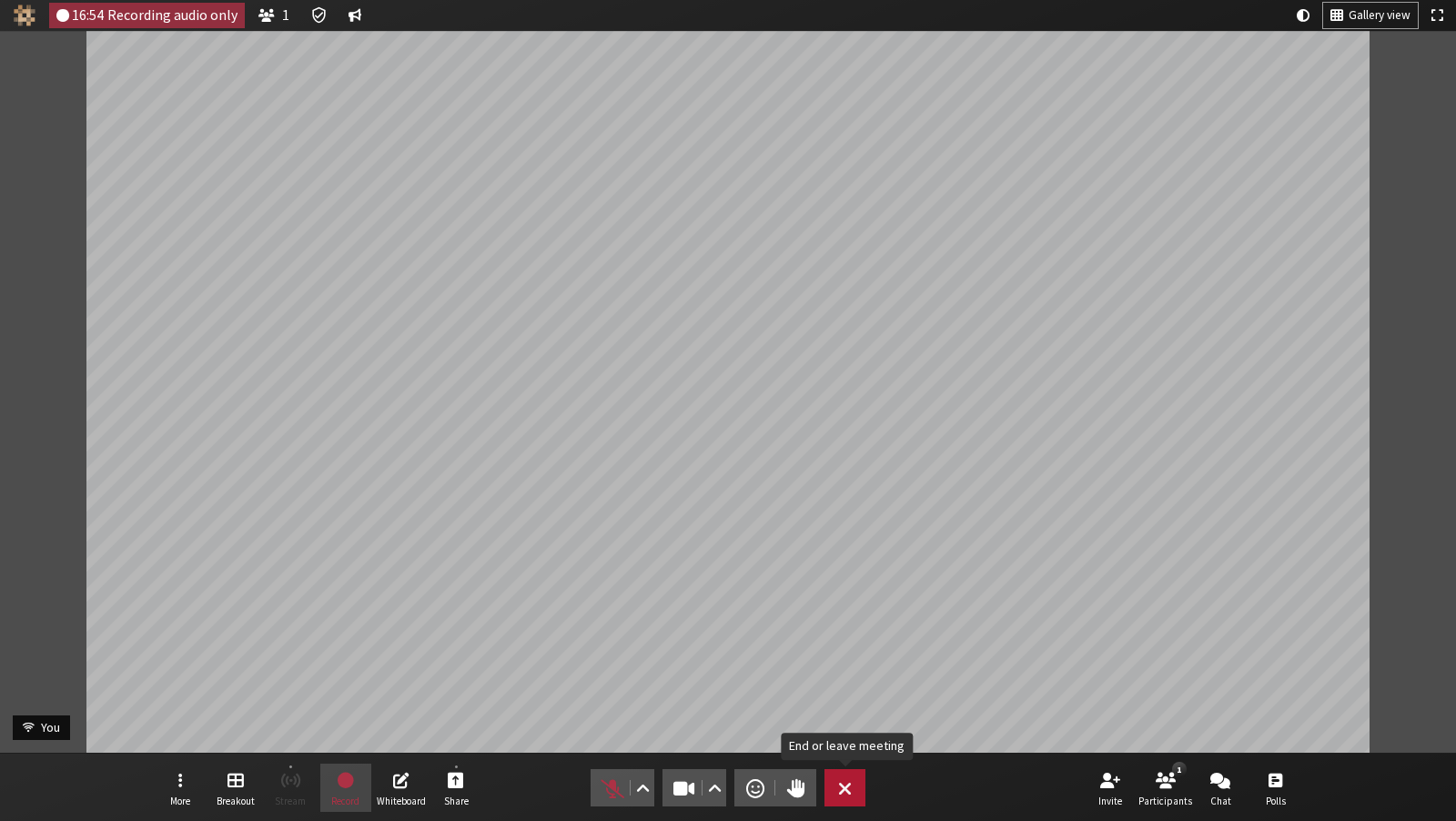
click at [851, 792] on span "End or leave meeting" at bounding box center [844, 788] width 13 height 26
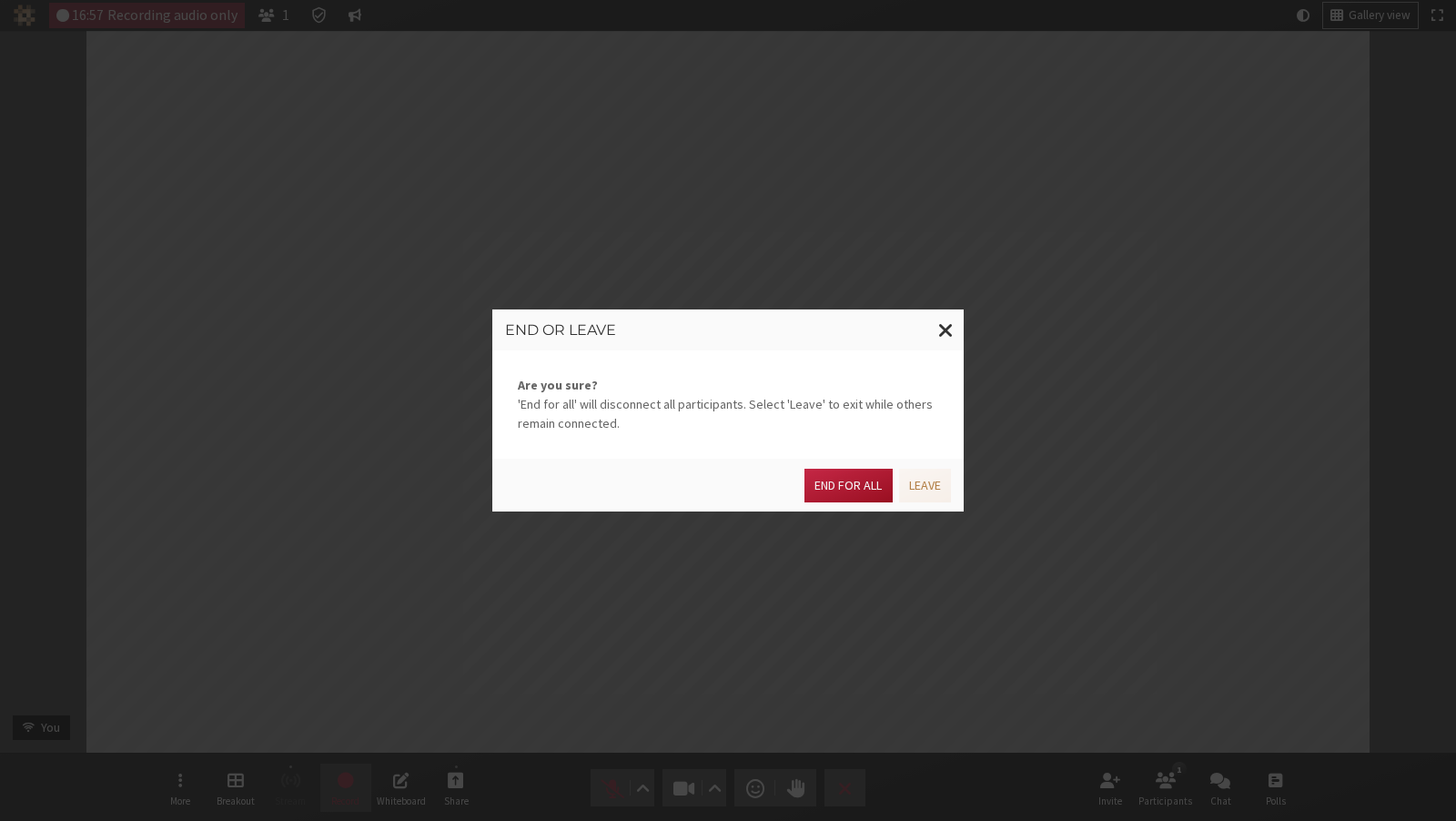
click at [846, 474] on button "End for all" at bounding box center [848, 486] width 87 height 34
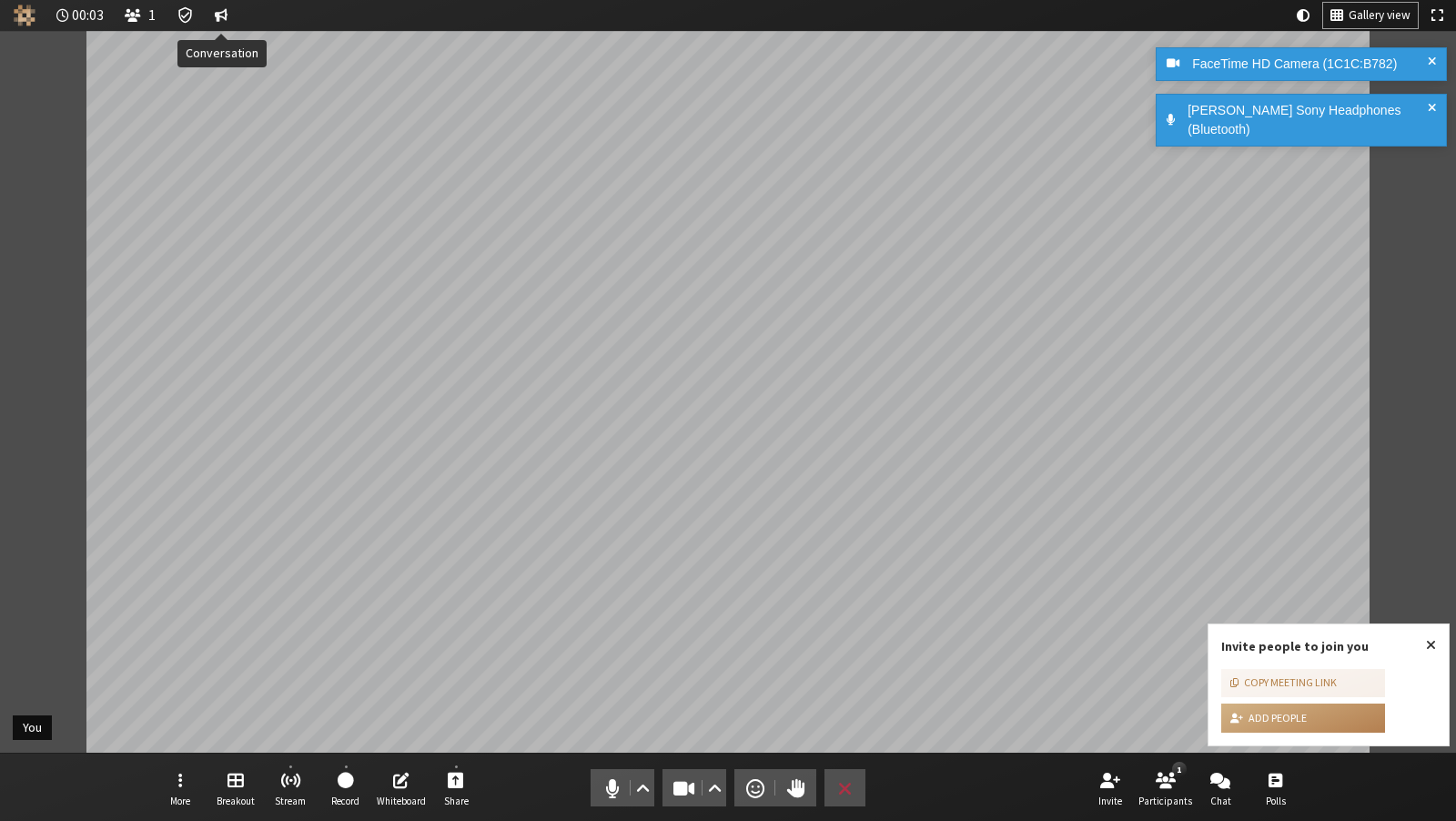
click at [222, 22] on span "Conversation" at bounding box center [221, 15] width 12 height 16
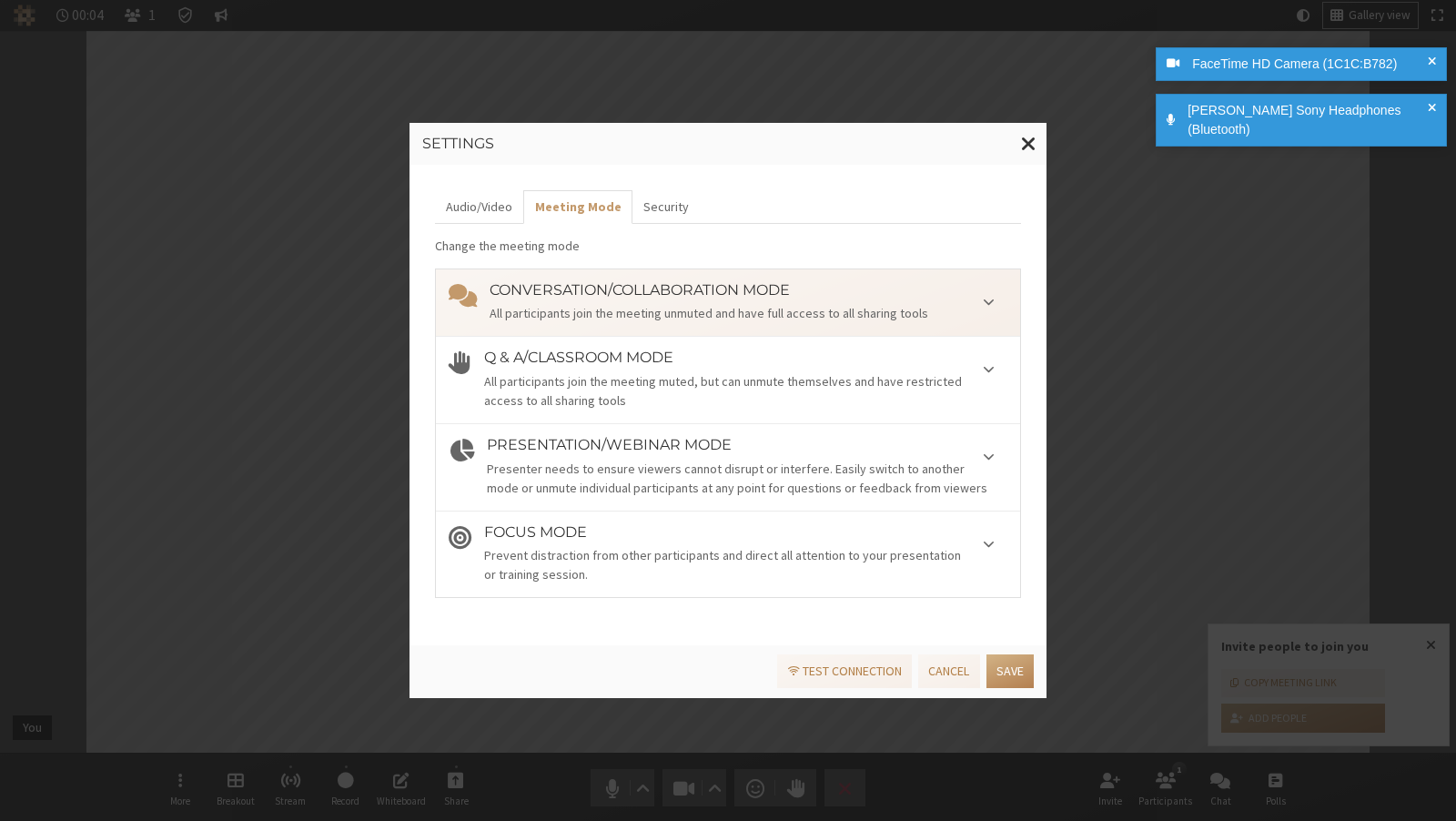
click at [275, 99] on div "Settings Audio/Video Meeting Mode Security Change the meeting mode Conversation…" at bounding box center [728, 410] width 1456 height 821
click at [636, 193] on button "Security" at bounding box center [666, 207] width 67 height 34
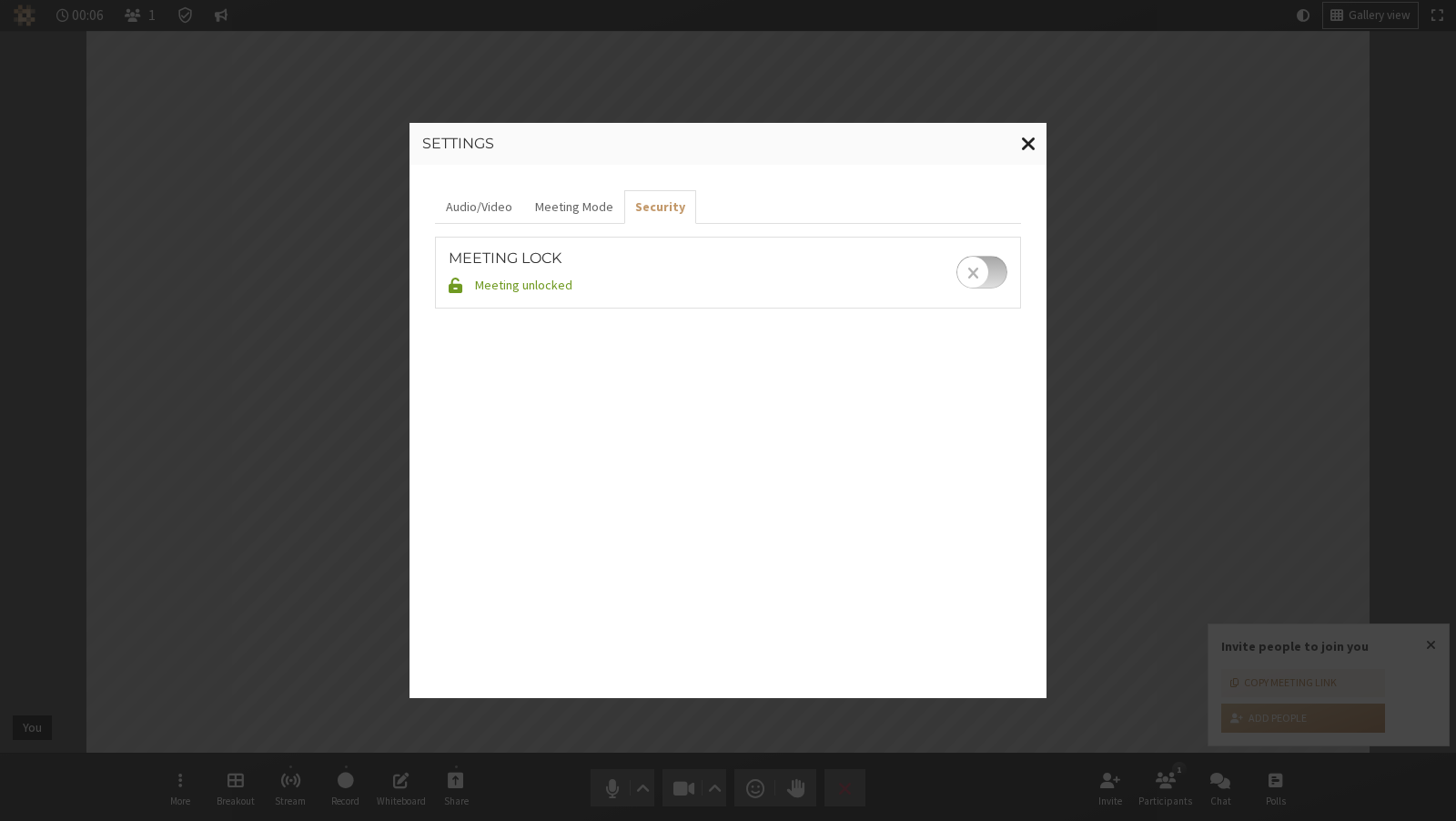
click at [1027, 134] on span "Close modal" at bounding box center [1029, 143] width 15 height 23
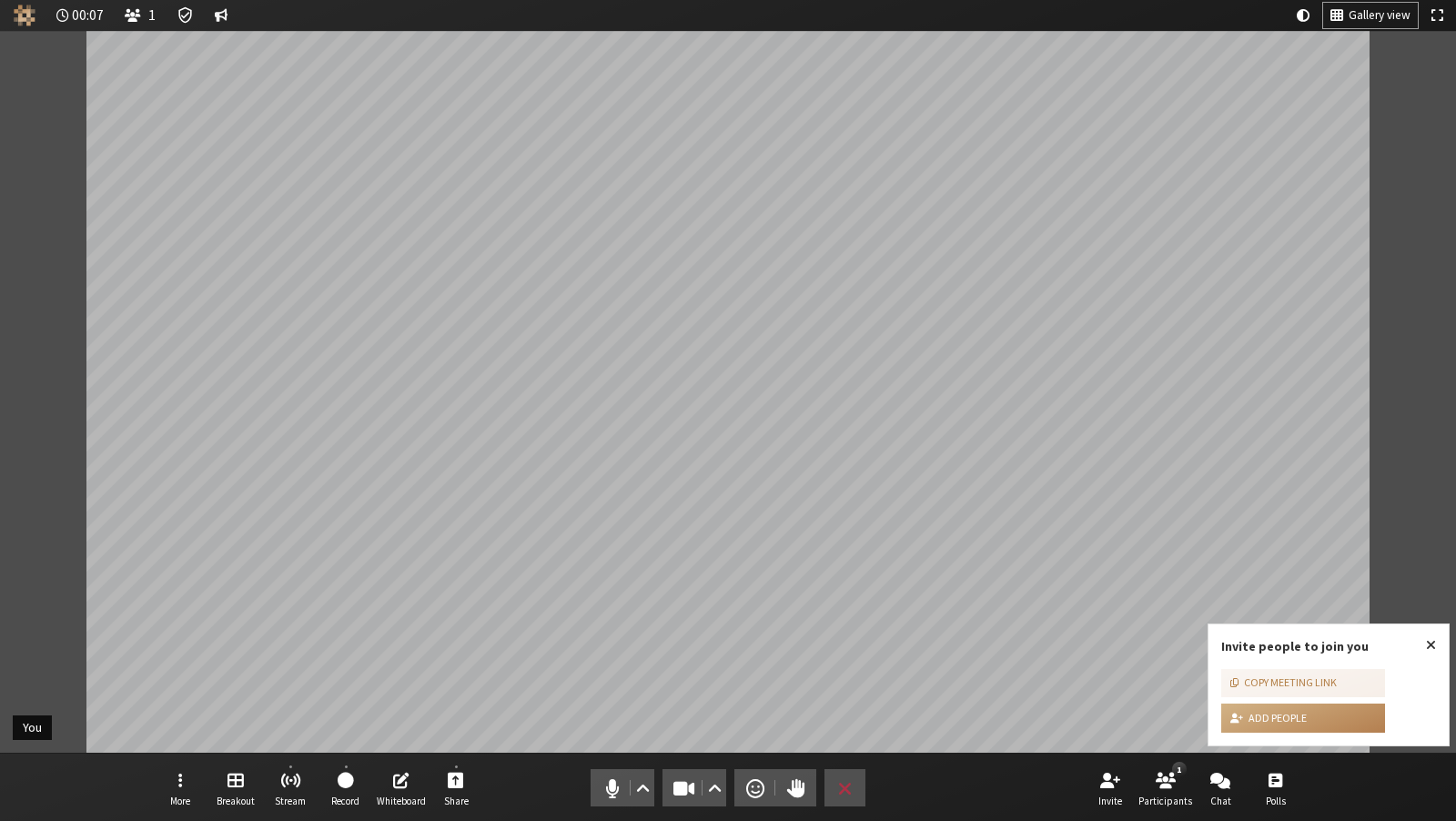
click at [220, 24] on button "Conversation" at bounding box center [221, 15] width 27 height 26
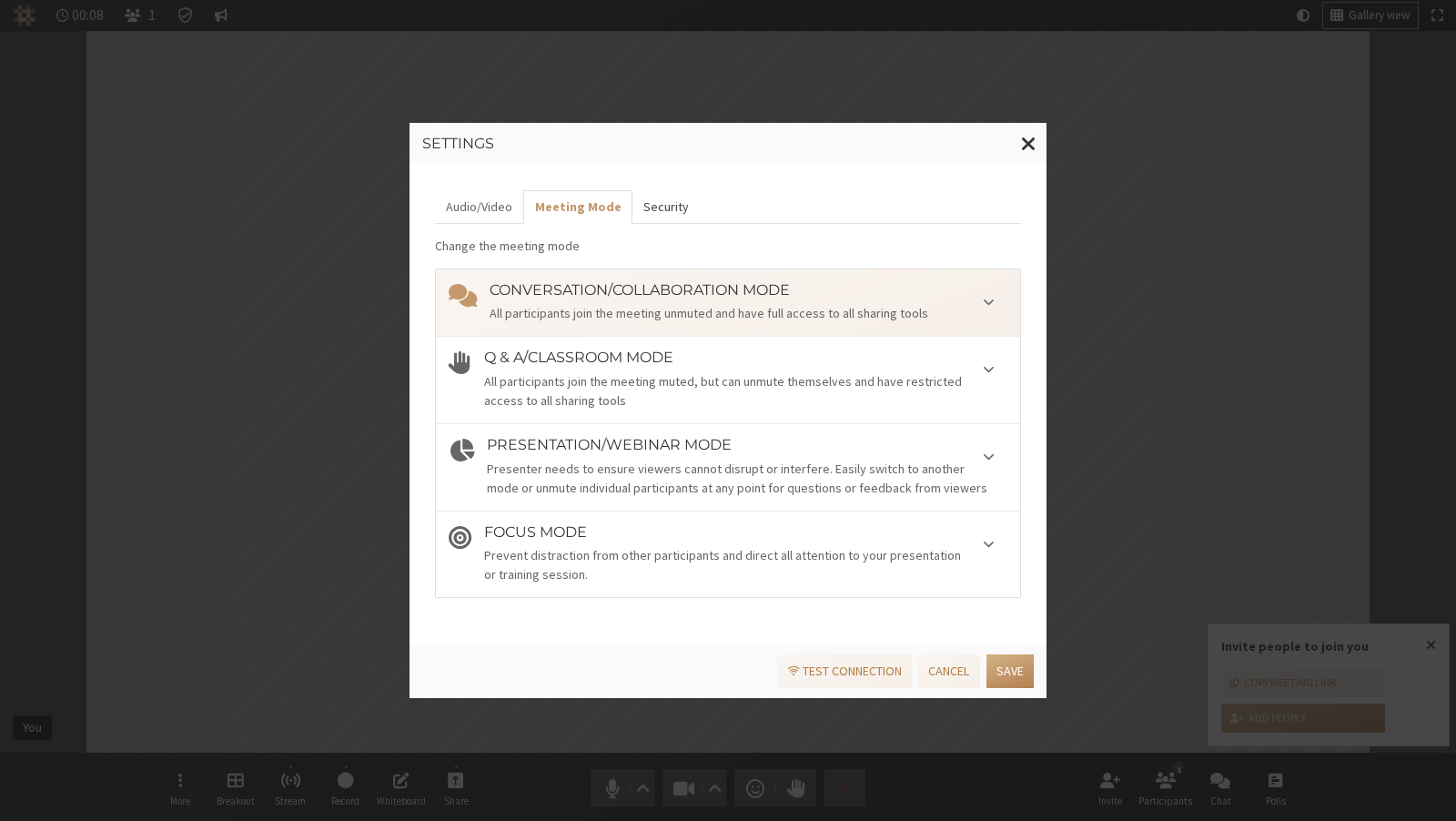
click at [660, 213] on button "Security" at bounding box center [666, 207] width 67 height 34
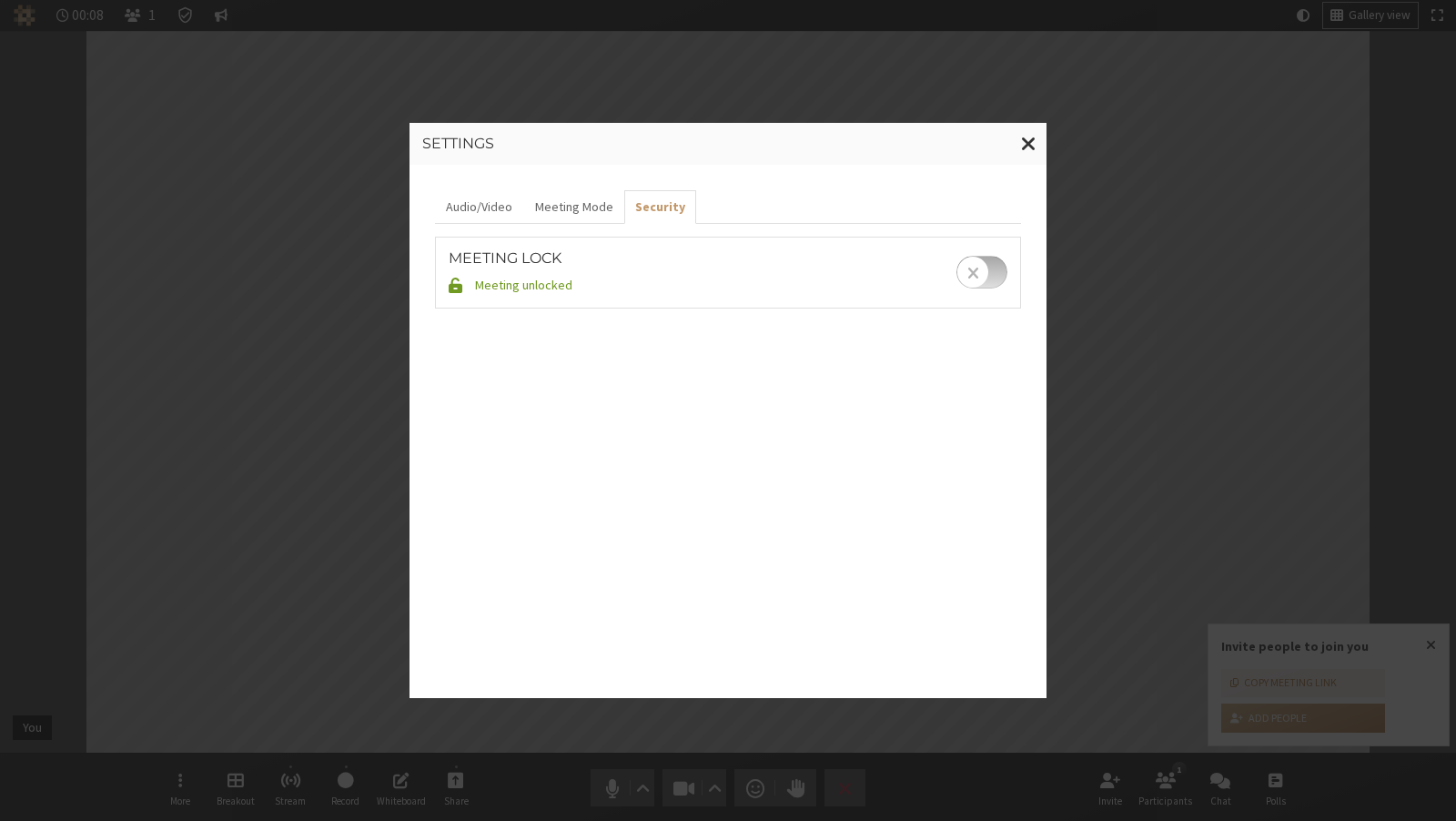
click at [993, 261] on input "checkbox" at bounding box center [982, 272] width 51 height 33
checkbox input "true"
click at [1019, 140] on button "Close modal" at bounding box center [1028, 144] width 35 height 42
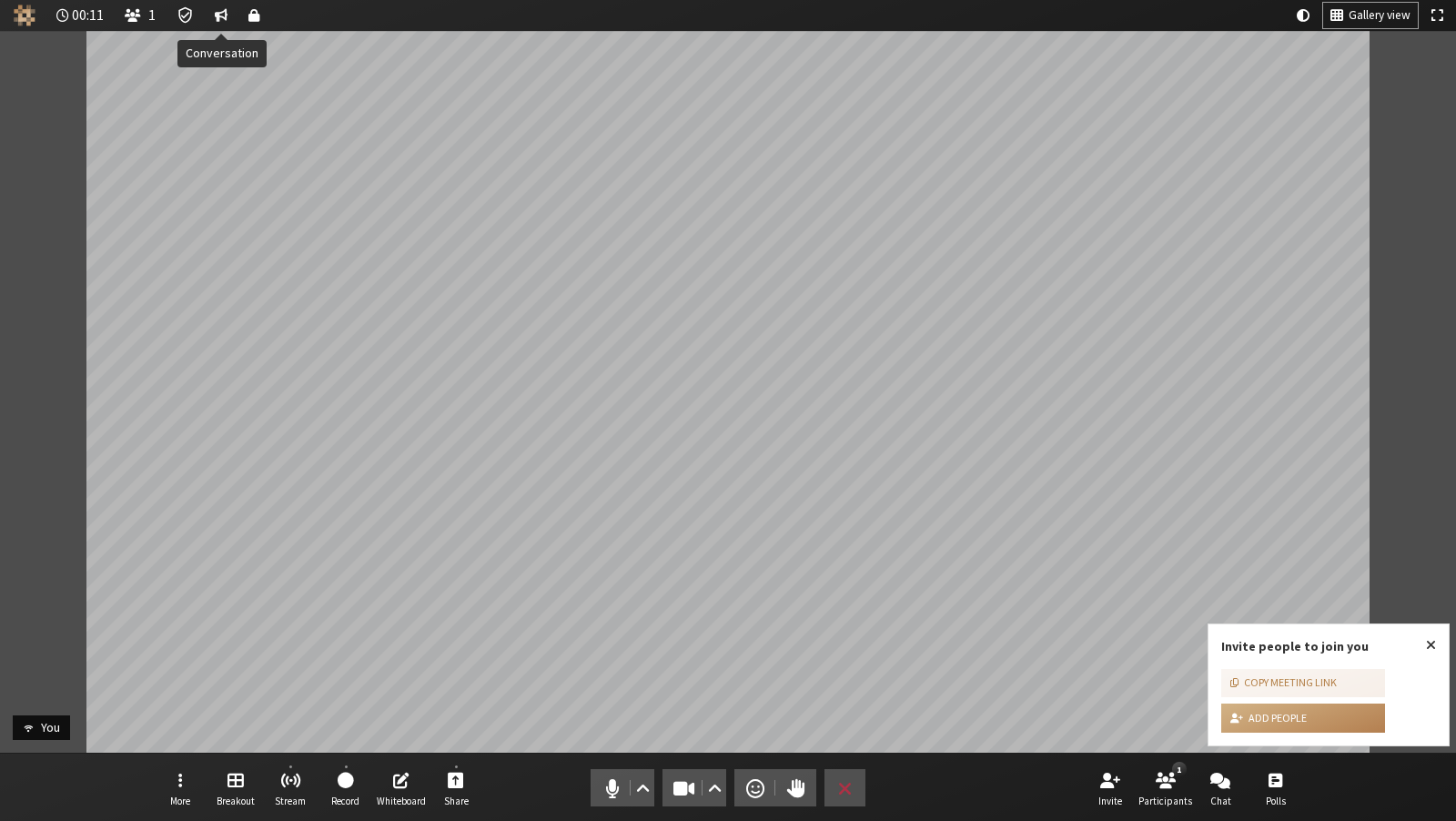
click at [223, 10] on span "Conversation" at bounding box center [221, 15] width 12 height 16
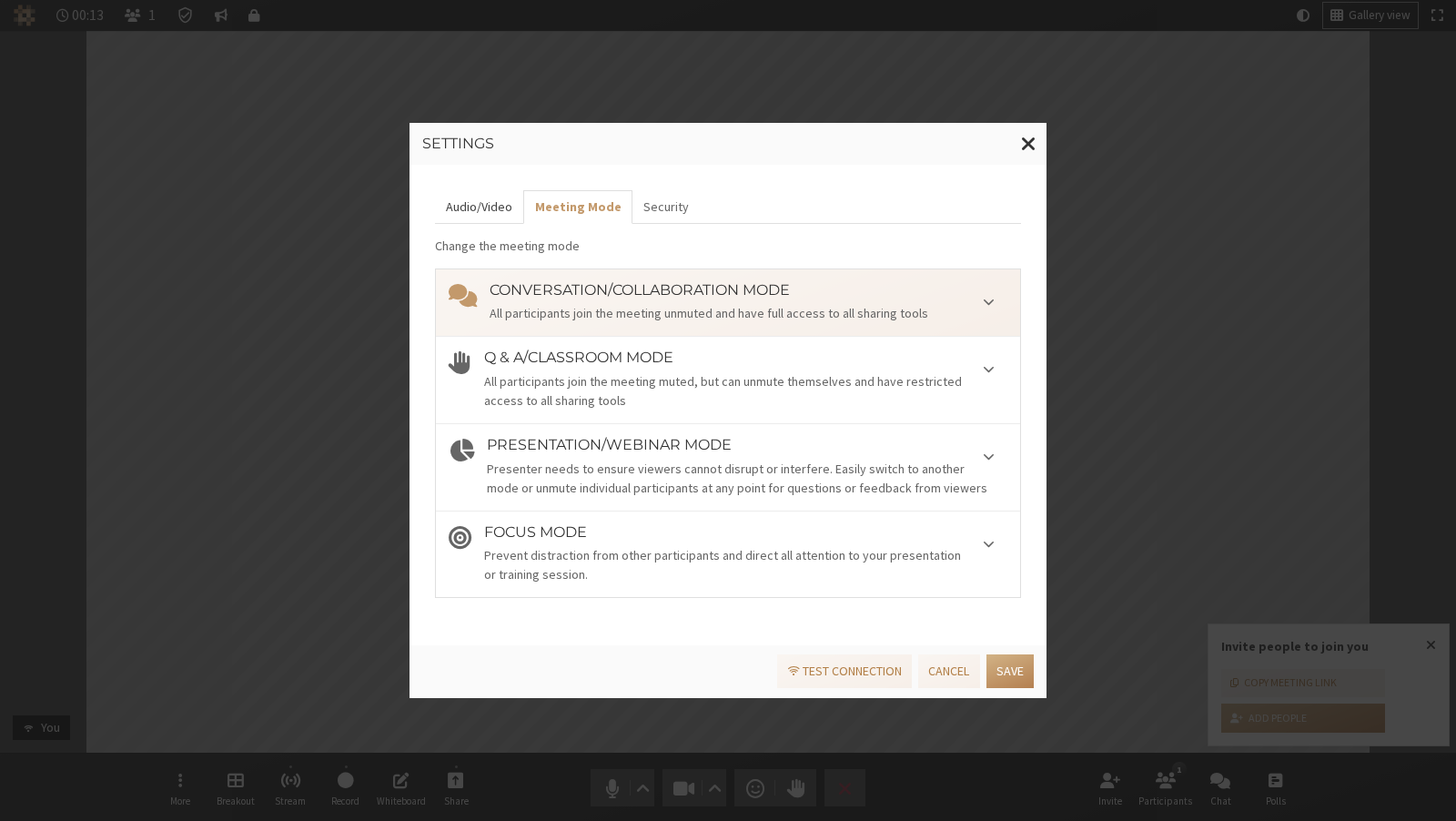
click at [475, 193] on button "Audio/Video" at bounding box center [479, 207] width 88 height 34
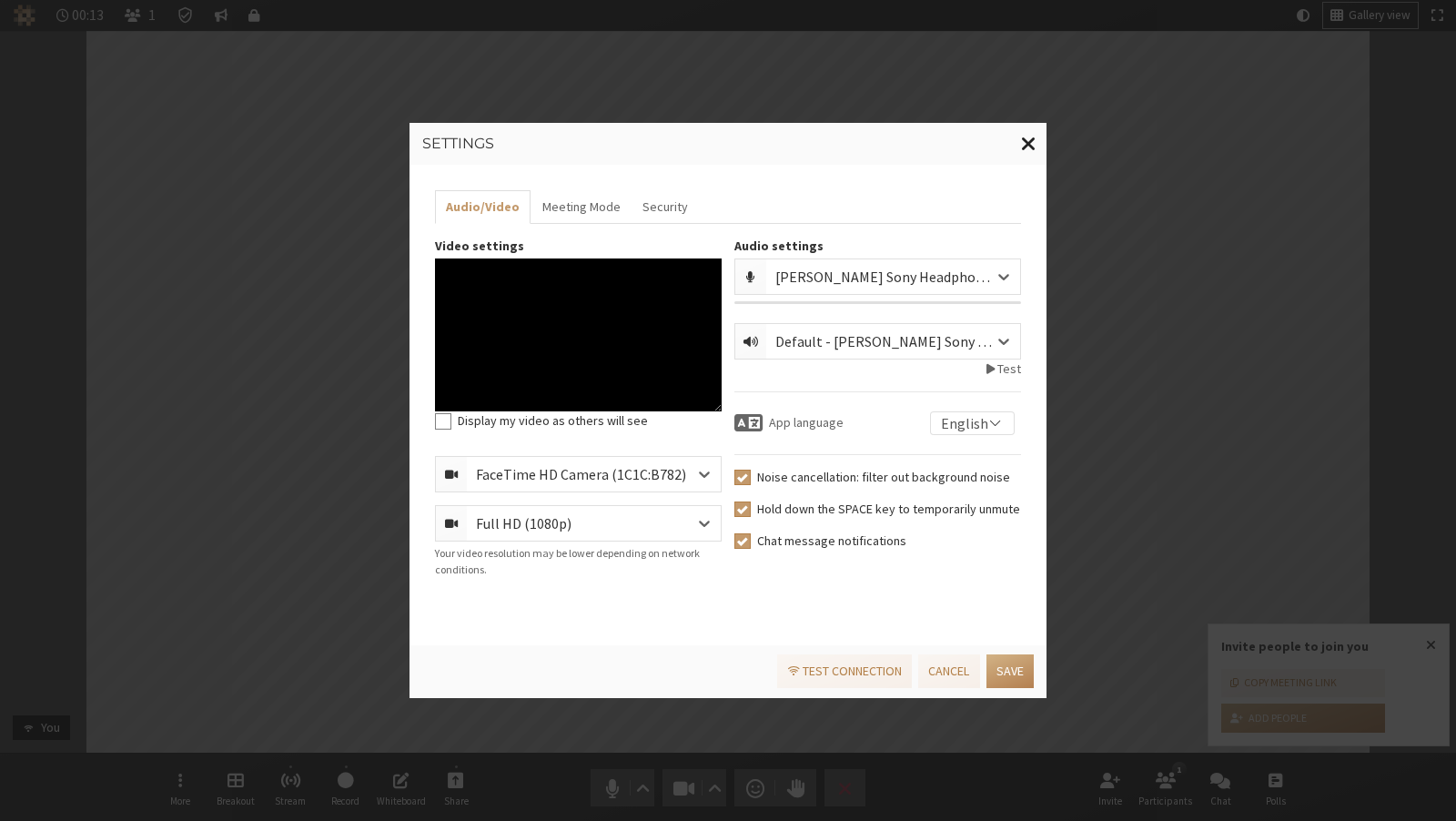
click at [1026, 146] on span "Close modal" at bounding box center [1029, 143] width 15 height 23
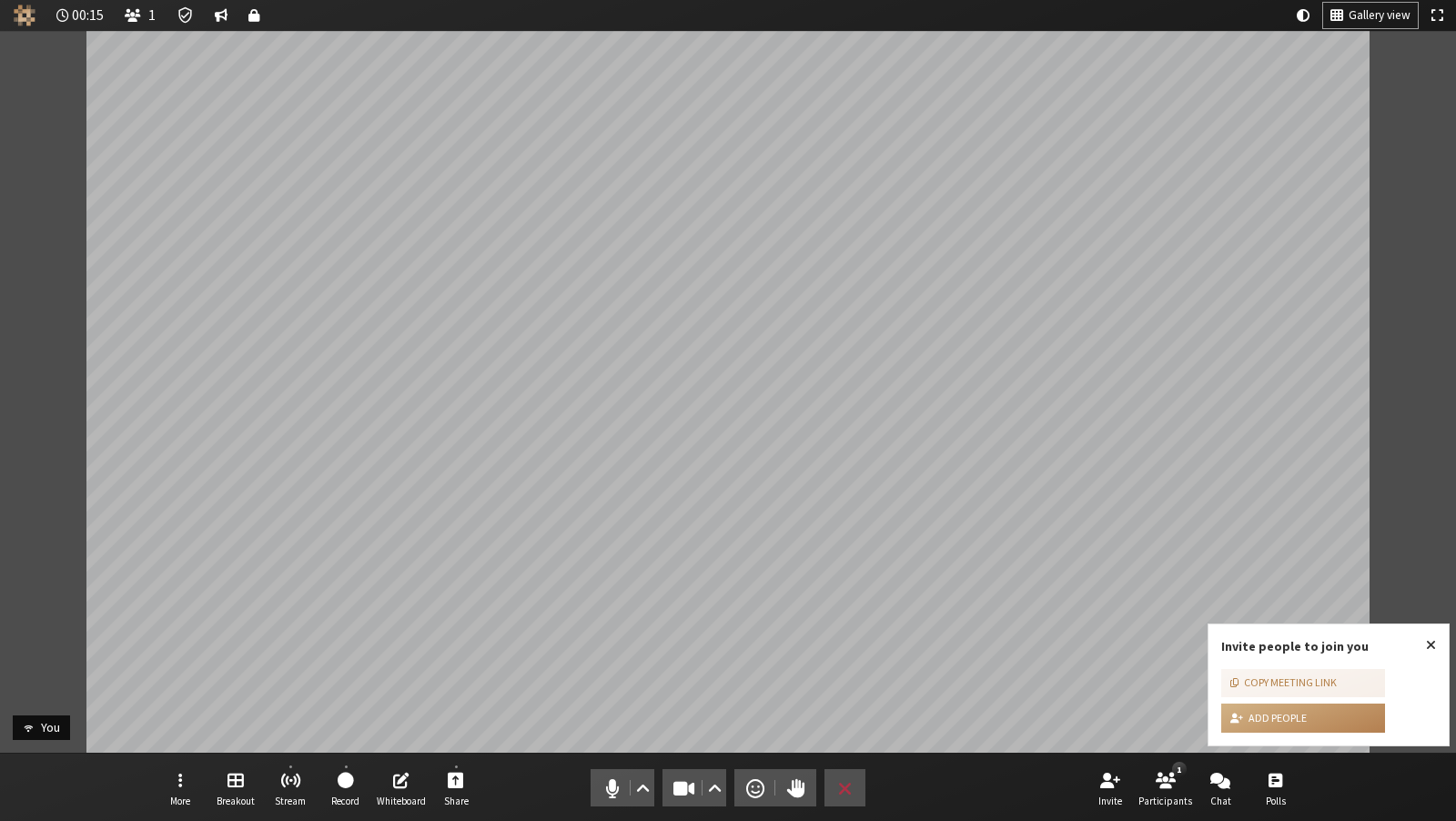
click at [177, 16] on icon "Meeting details Encryption enabled" at bounding box center [186, 15] width 18 height 18
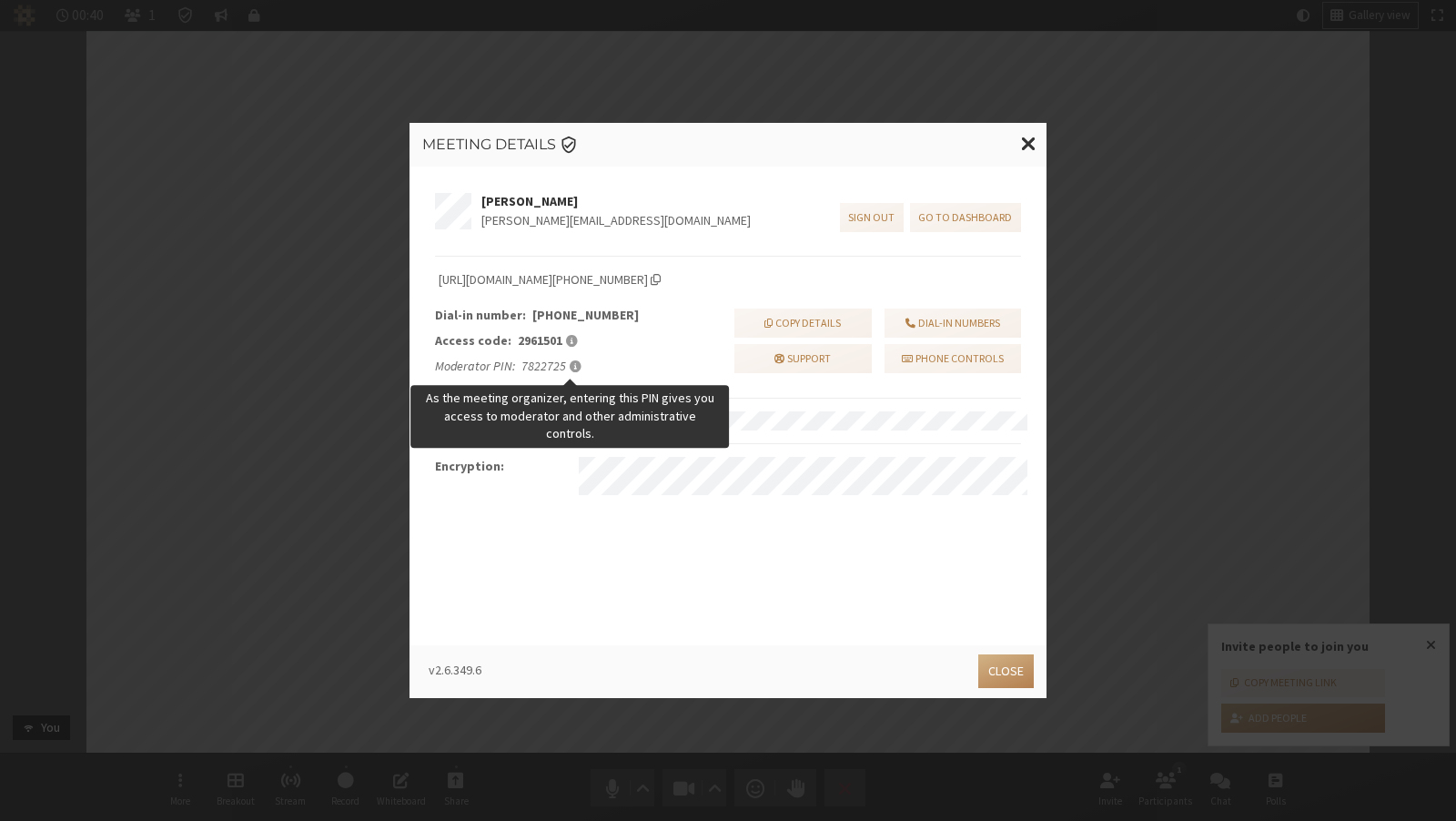
click at [576, 358] on div at bounding box center [574, 366] width 15 height 19
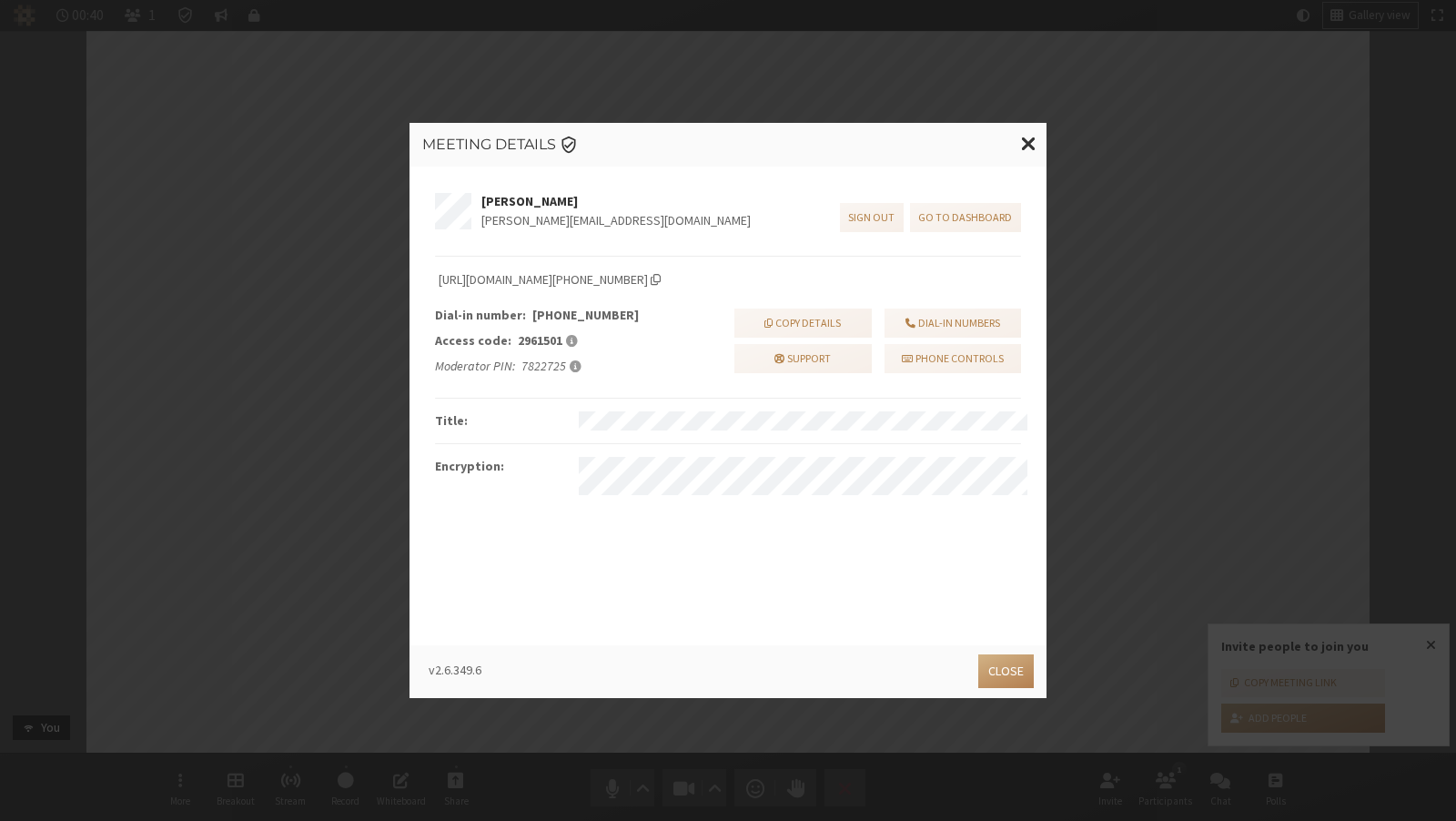
click at [567, 358] on div at bounding box center [574, 366] width 15 height 19
click at [570, 365] on span "As the meeting organizer, entering this PIN gives you access to moderator and o…" at bounding box center [576, 366] width 11 height 13
click at [1021, 134] on button "Close modal" at bounding box center [1028, 144] width 35 height 42
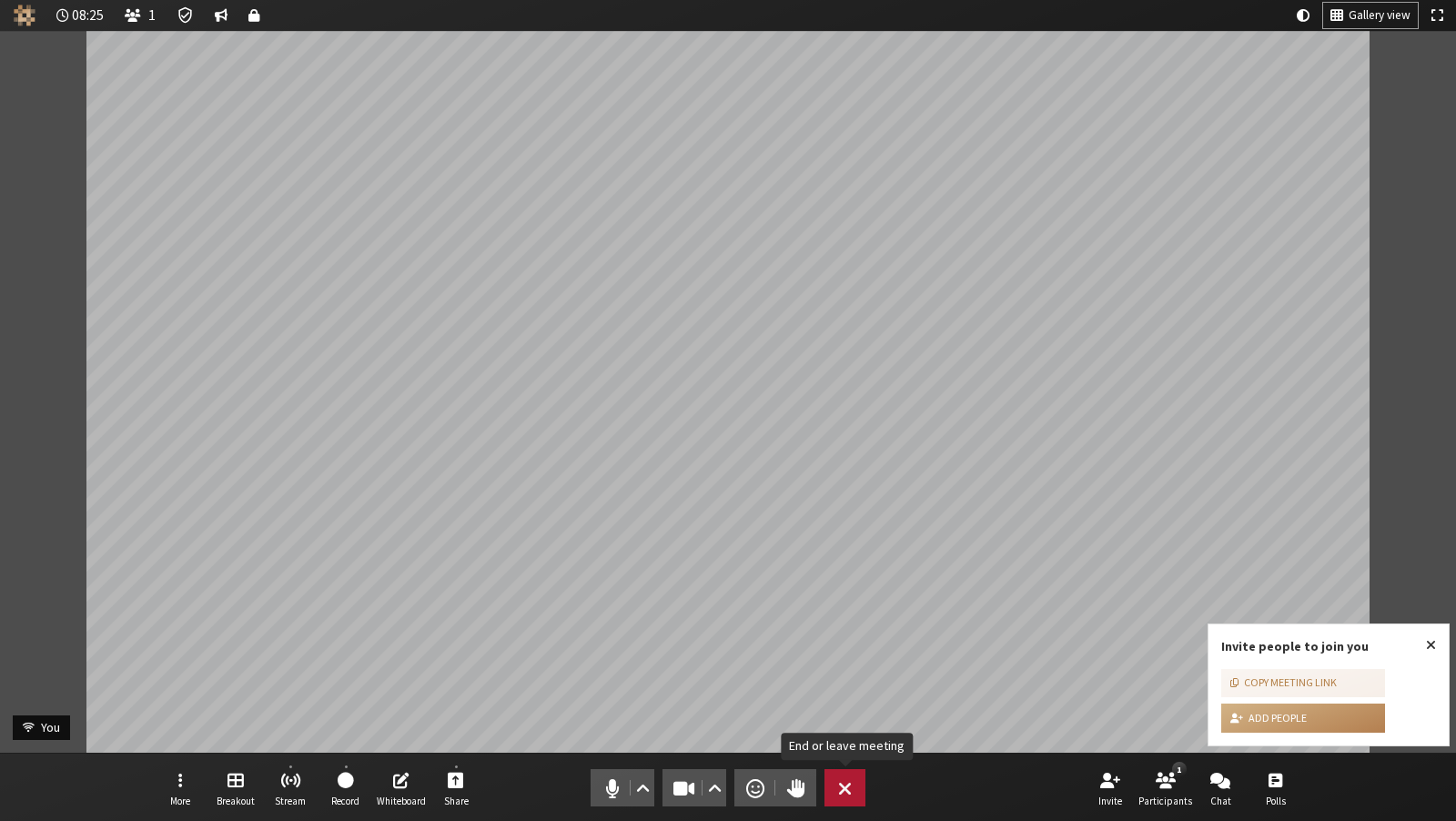
click at [849, 791] on span "End or leave meeting" at bounding box center [844, 788] width 13 height 26
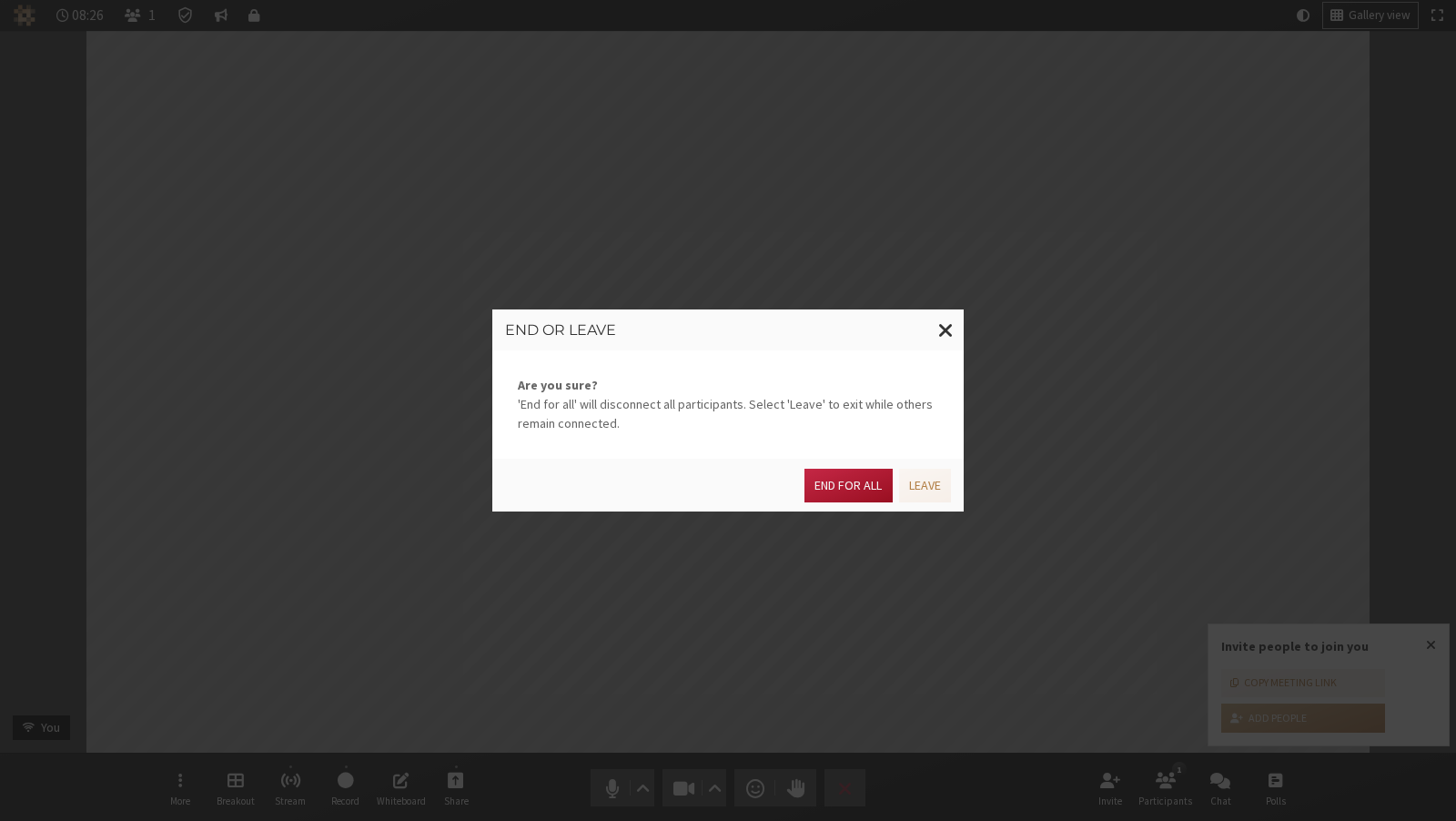
click at [832, 499] on button "End for all" at bounding box center [848, 486] width 87 height 34
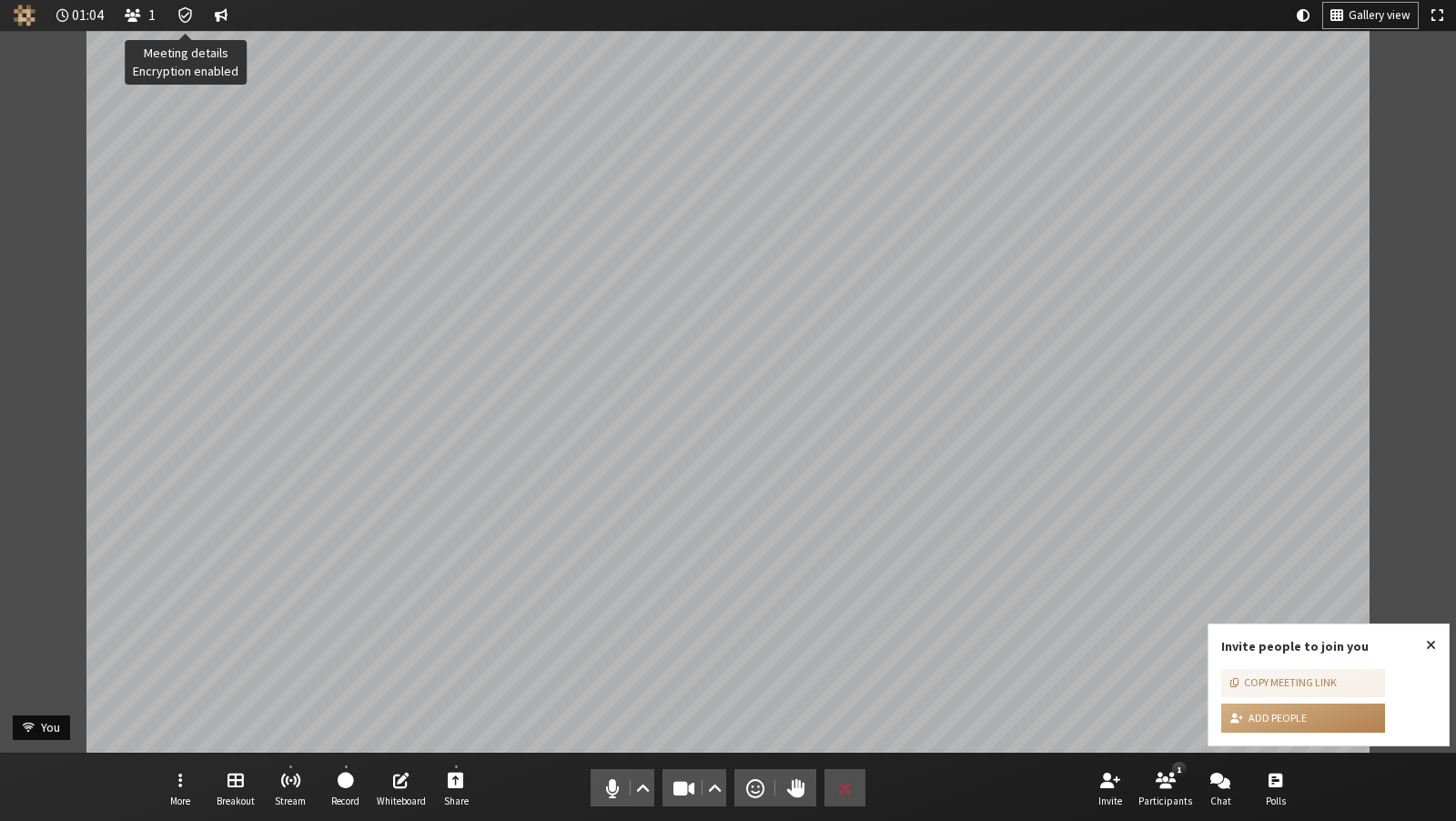
click at [189, 24] on icon "Meeting details Encryption enabled" at bounding box center [186, 15] width 18 height 18
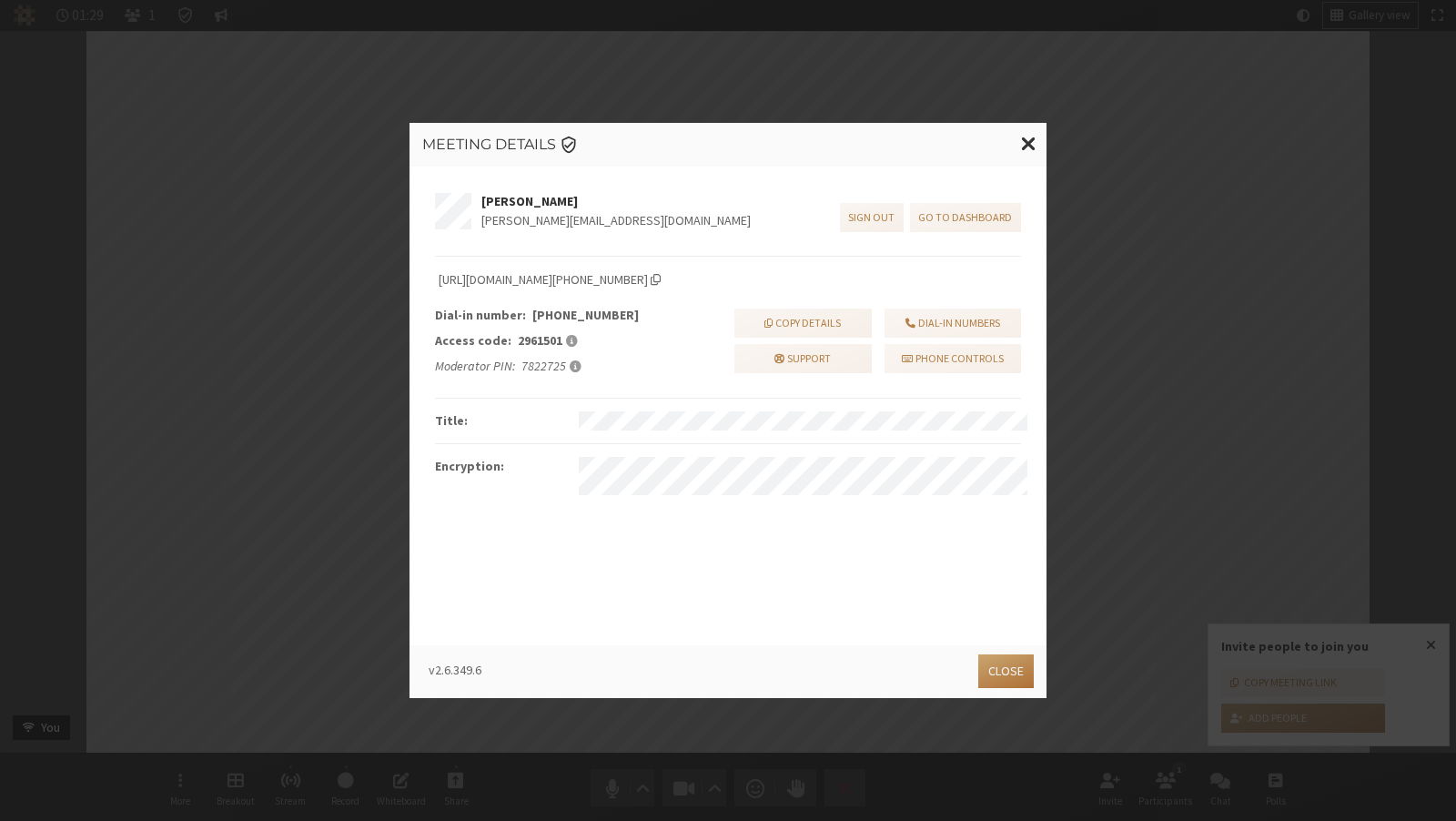
click at [1001, 669] on button "Close" at bounding box center [1006, 671] width 56 height 34
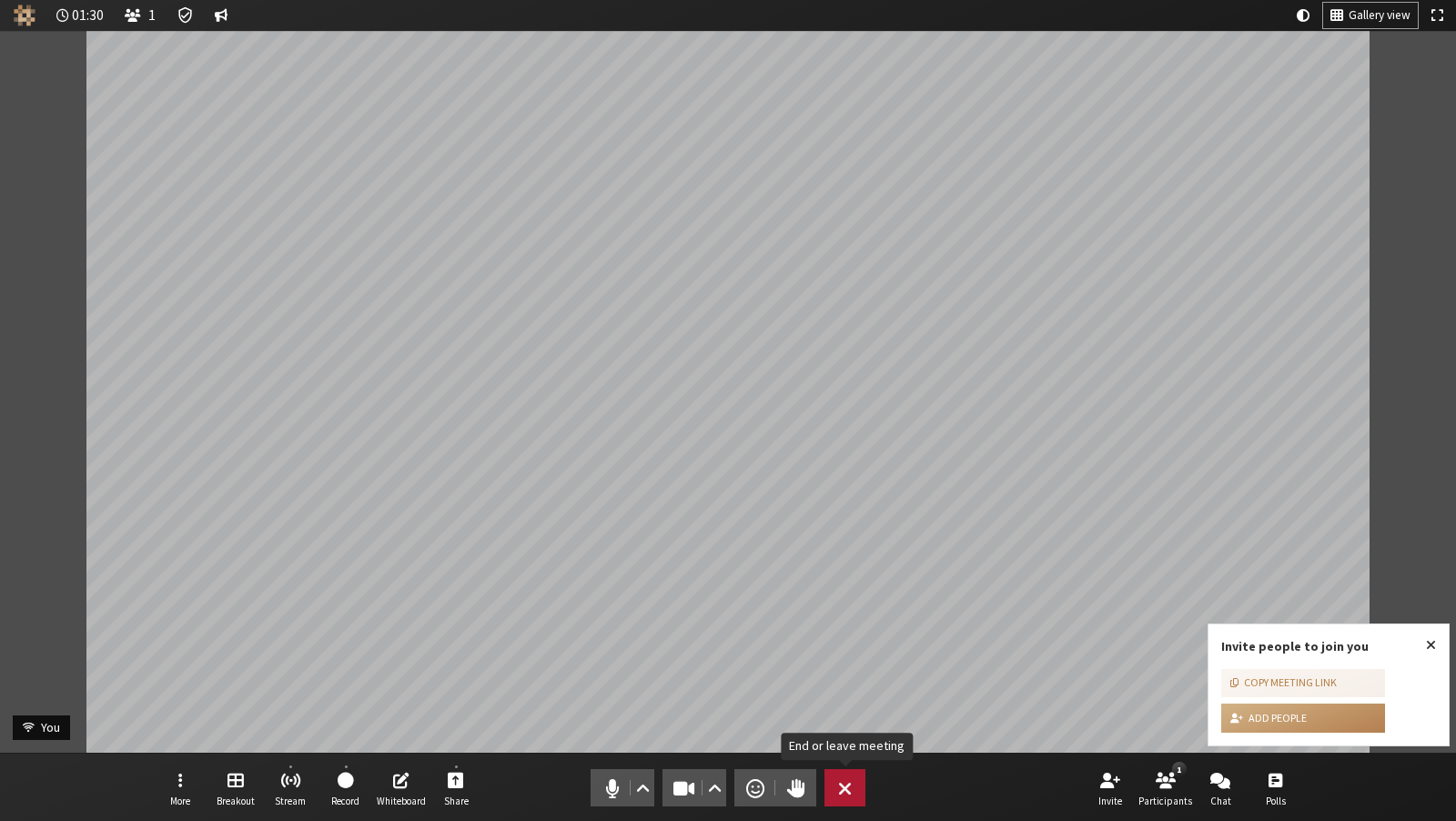
click at [839, 778] on span "End or leave meeting" at bounding box center [844, 788] width 13 height 26
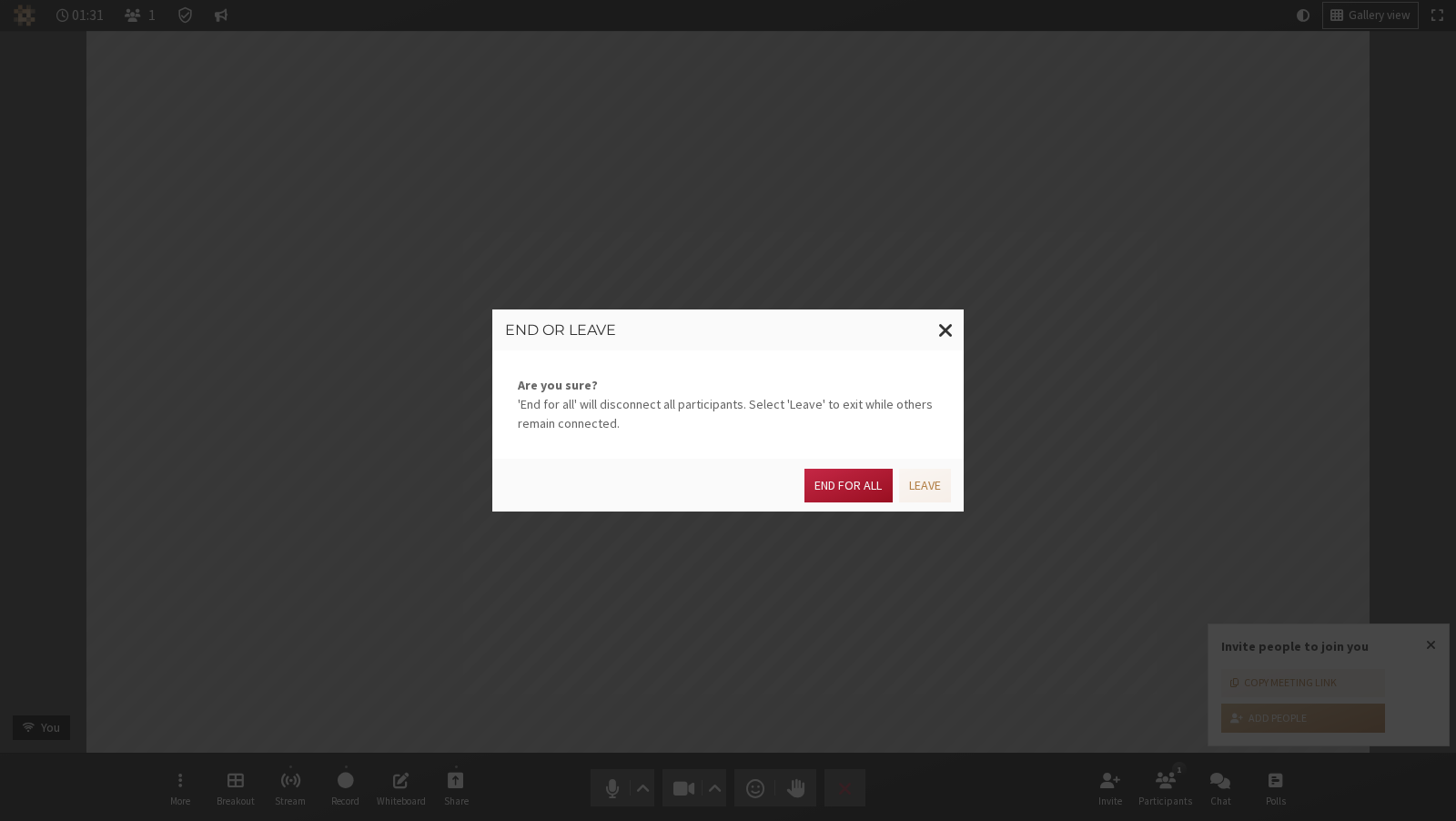
click at [831, 488] on button "End for all" at bounding box center [848, 486] width 87 height 34
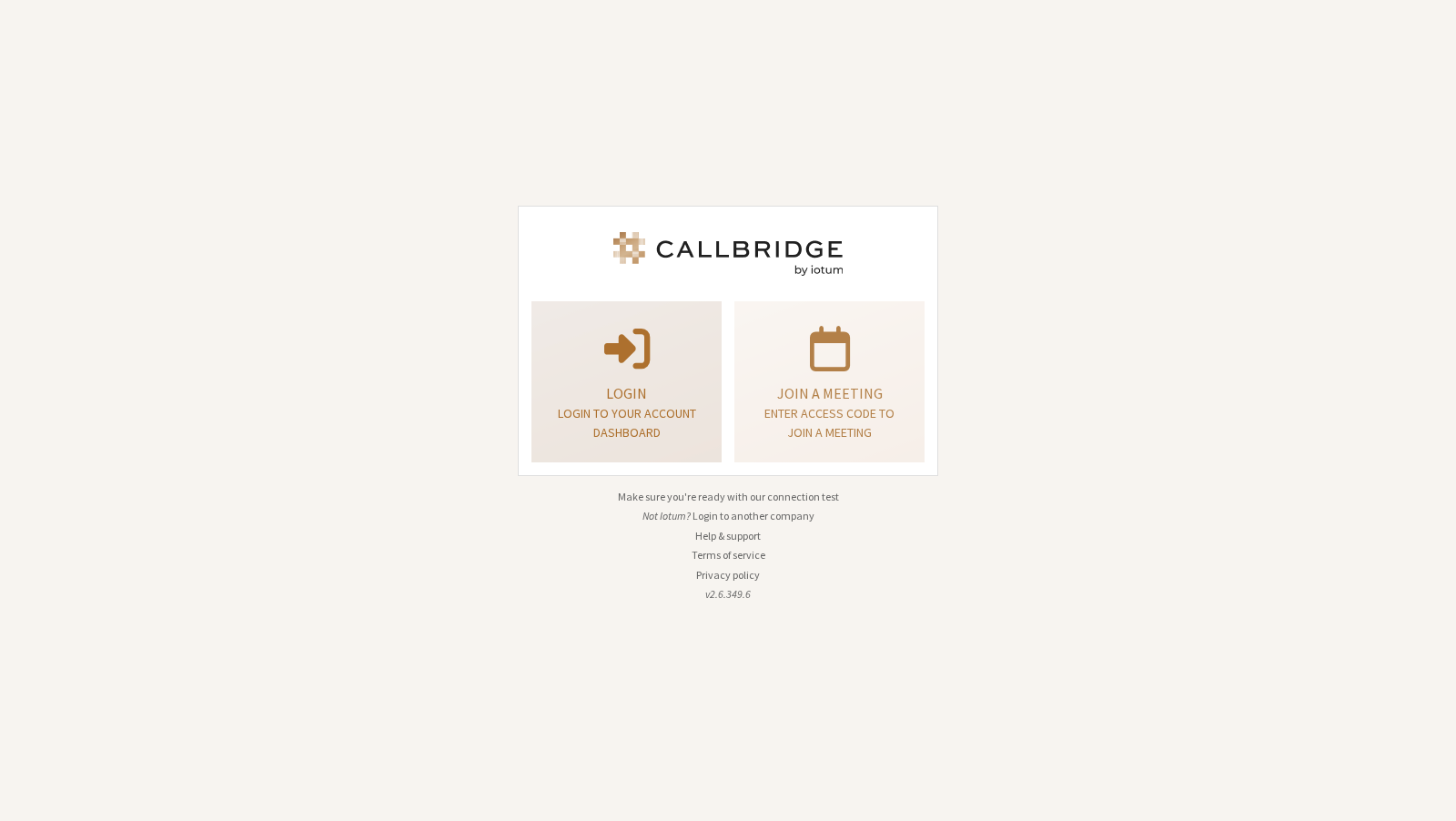
click at [652, 391] on p "Login" at bounding box center [627, 393] width 145 height 22
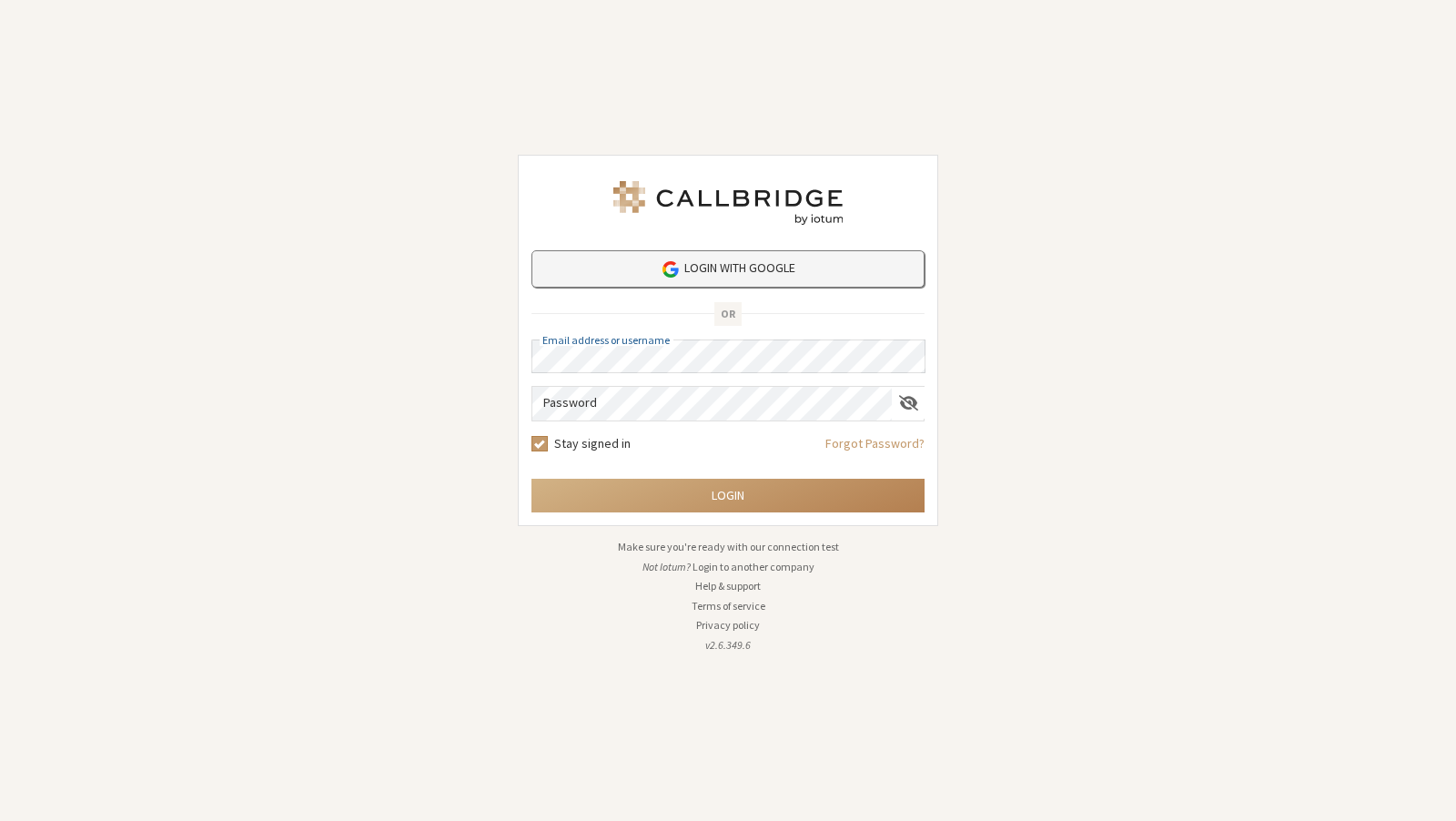
click at [736, 269] on link "Login with Google" at bounding box center [727, 268] width 393 height 37
